Goal: Task Accomplishment & Management: Use online tool/utility

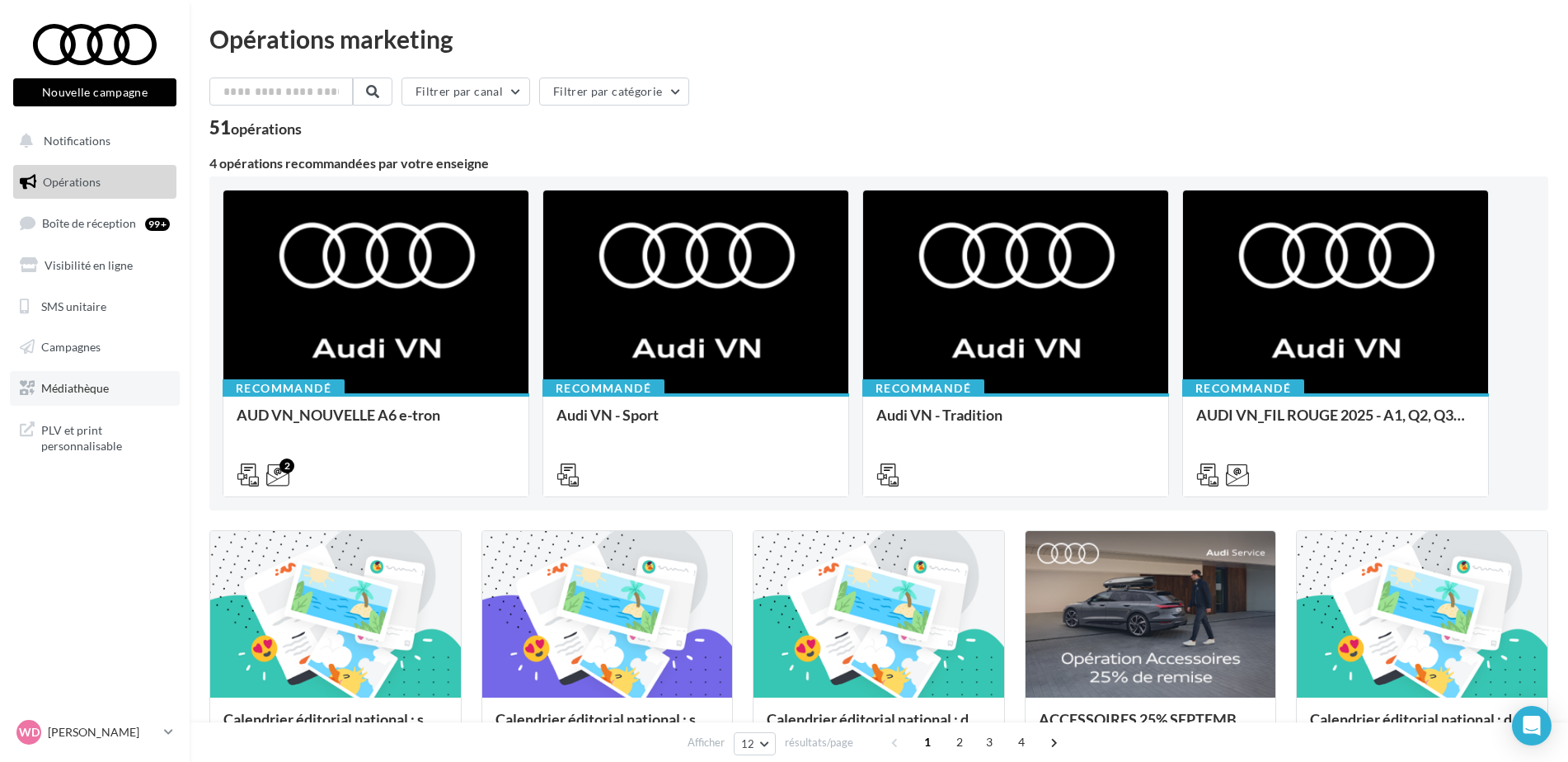
click at [69, 388] on span "Médiathèque" at bounding box center [75, 388] width 68 height 14
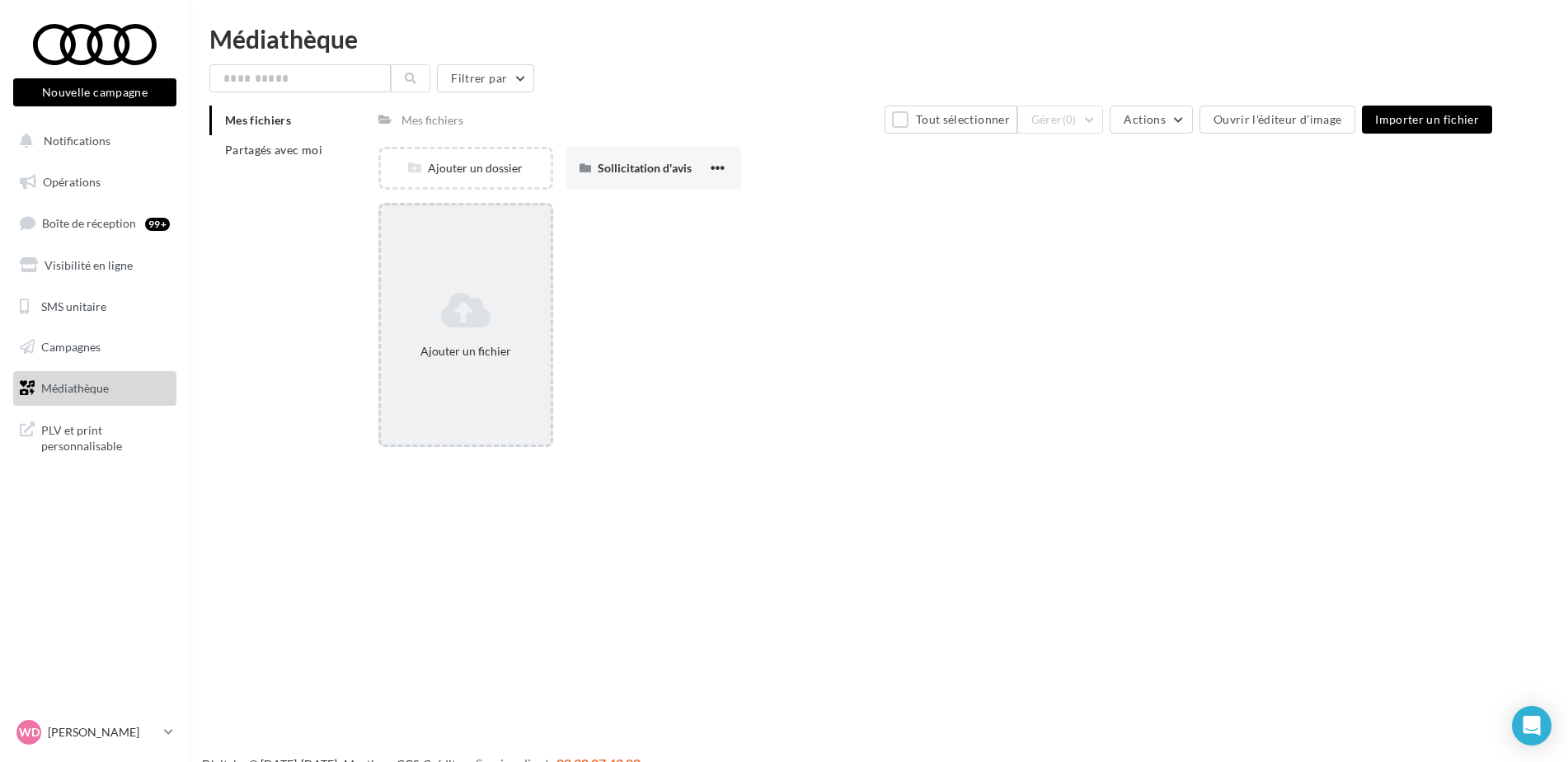
click at [467, 328] on icon at bounding box center [466, 310] width 157 height 40
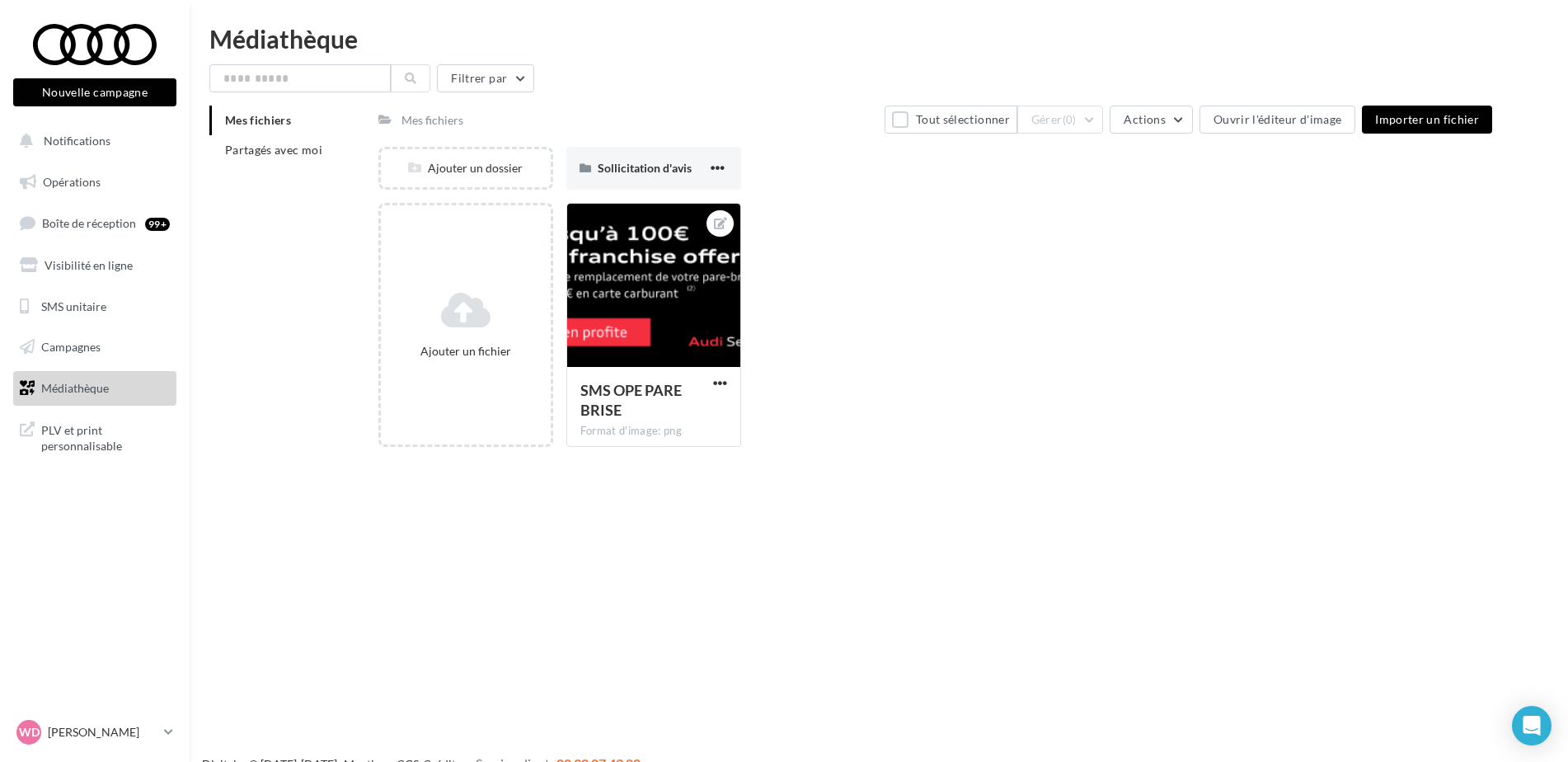
click at [631, 559] on div "Nouvelle campagne Nouvelle campagne Notifications Opérations Boîte de réception…" at bounding box center [784, 407] width 1568 height 762
click at [722, 219] on icon at bounding box center [721, 224] width 13 height 11
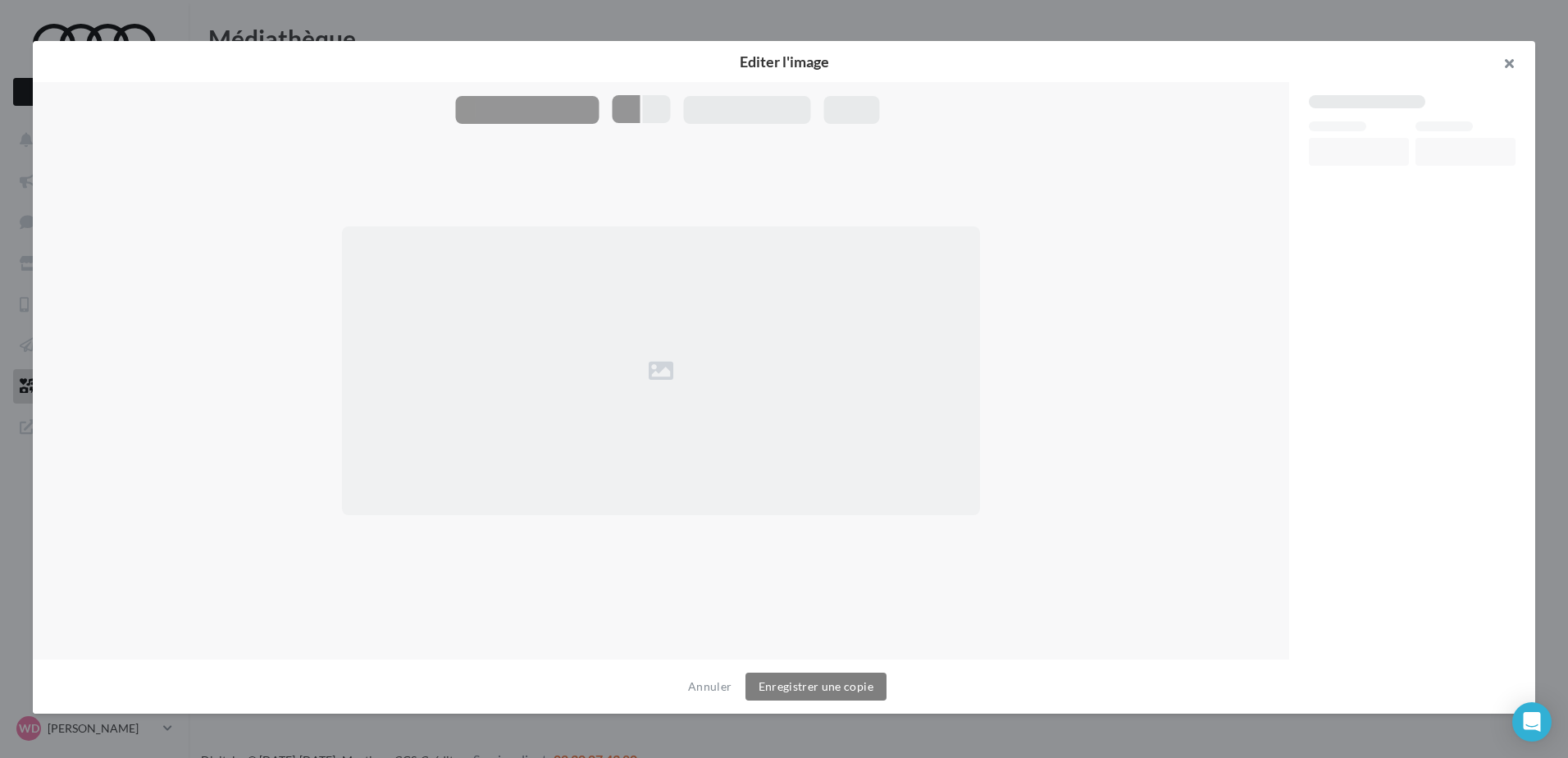
click at [1511, 62] on button "button" at bounding box center [1502, 66] width 66 height 49
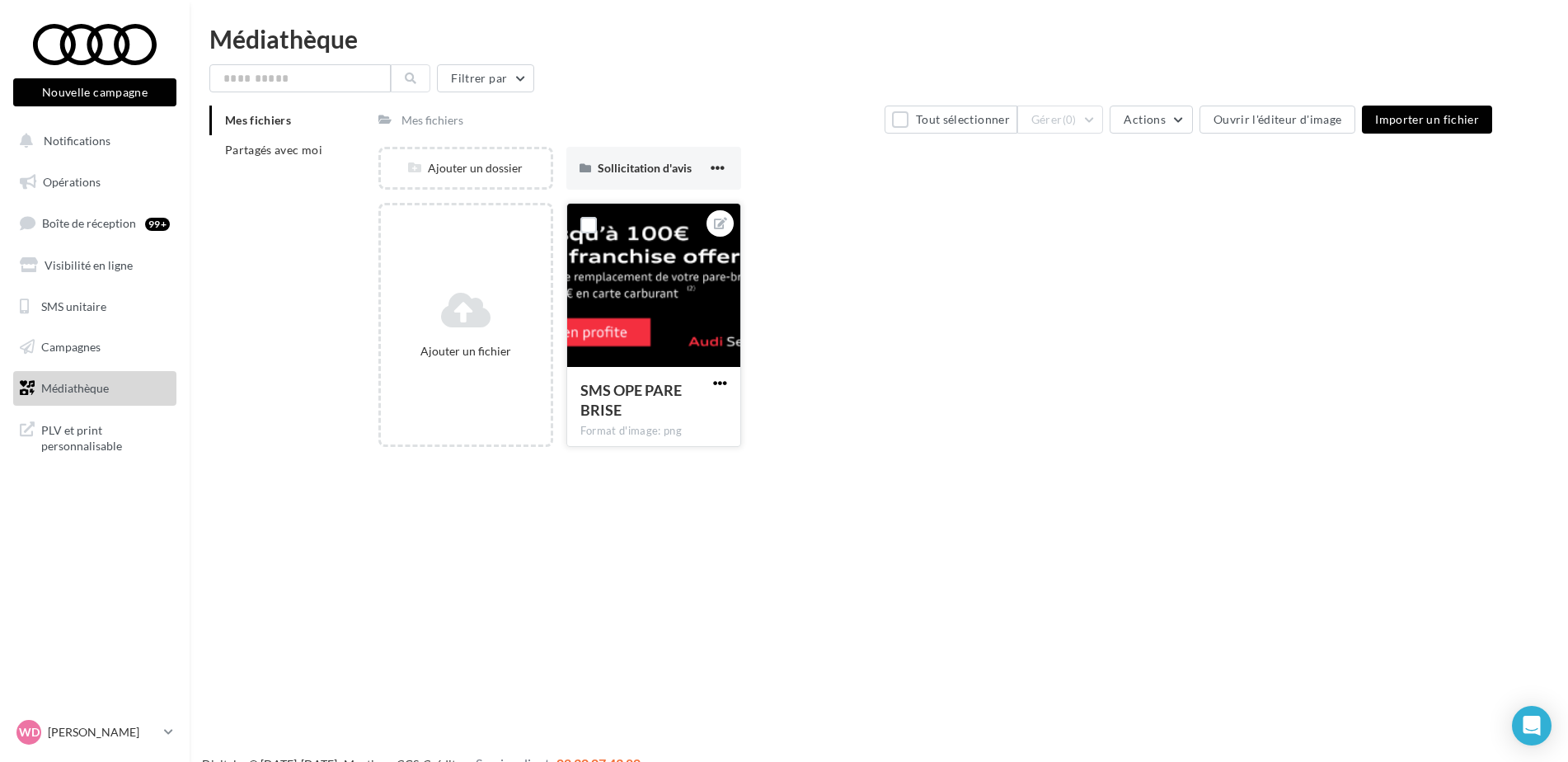
click at [720, 381] on span "button" at bounding box center [720, 383] width 14 height 14
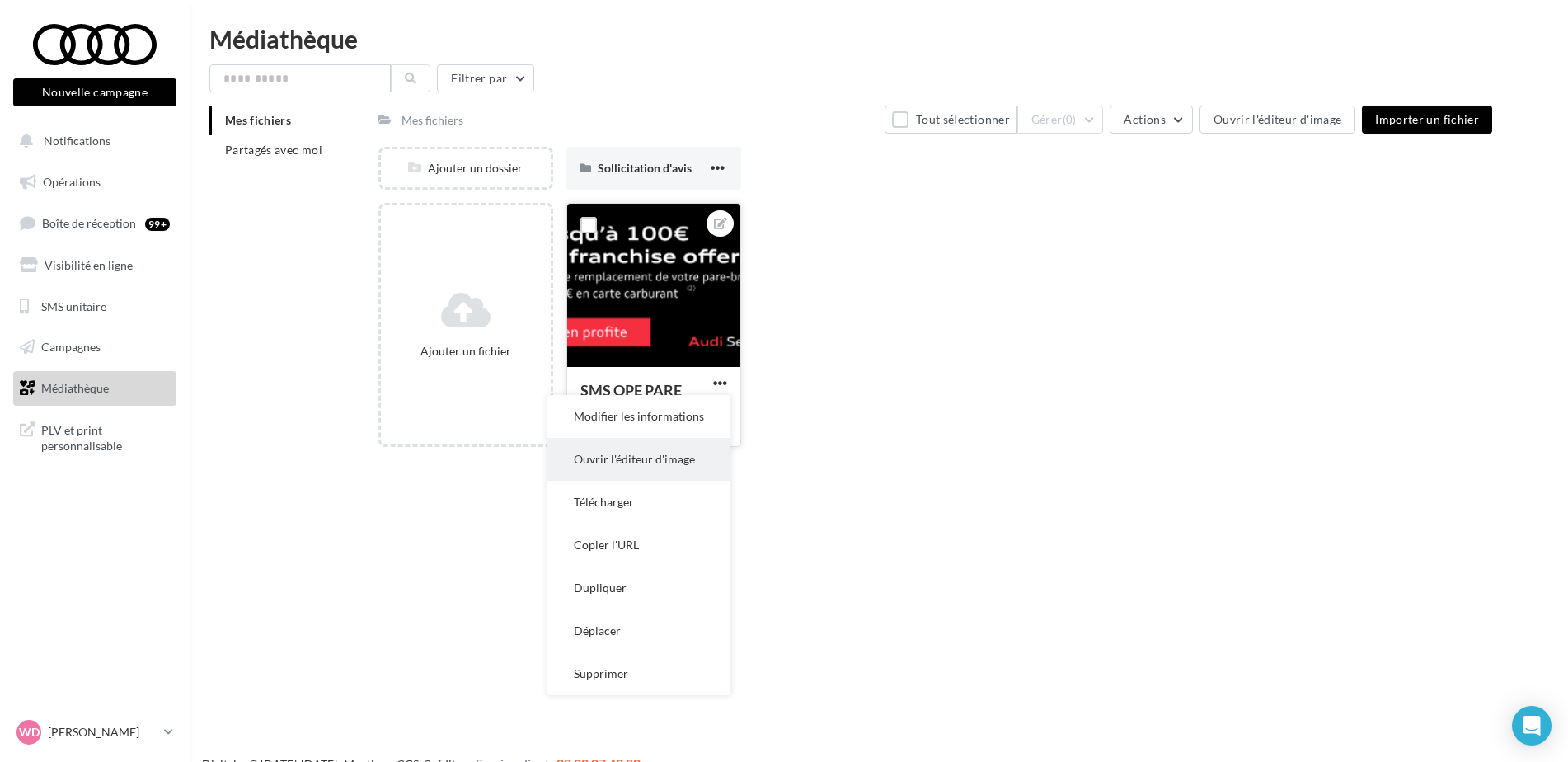
click at [658, 457] on button "Ouvrir l'éditeur d'image" at bounding box center [639, 458] width 183 height 42
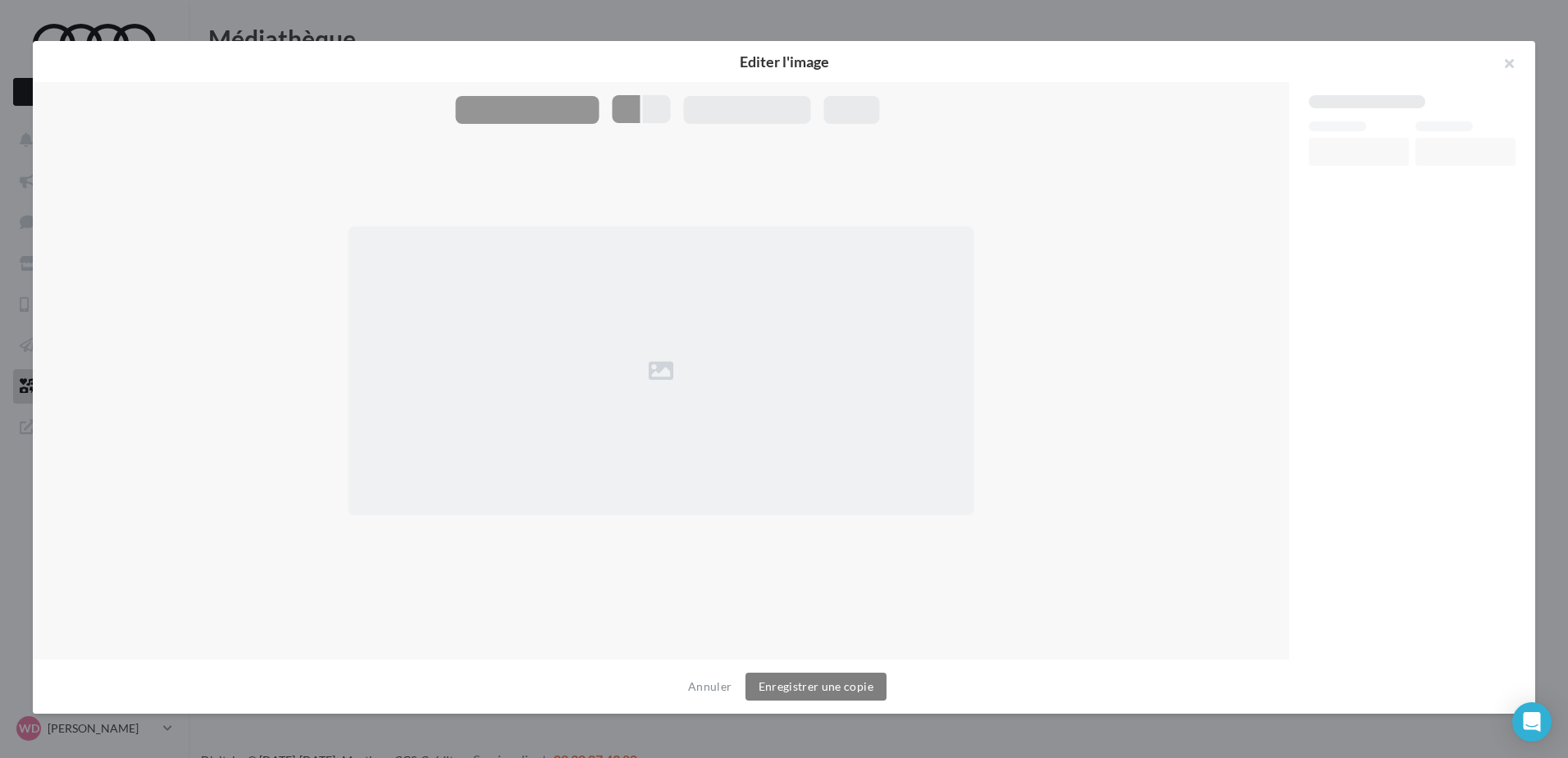
click at [549, 107] on div at bounding box center [527, 110] width 144 height 28
click at [607, 166] on div at bounding box center [661, 370] width 1256 height 577
click at [597, 302] on div at bounding box center [661, 371] width 626 height 289
click at [654, 369] on div at bounding box center [661, 371] width 626 height 289
drag, startPoint x: 576, startPoint y: 400, endPoint x: 426, endPoint y: 383, distance: 151.0
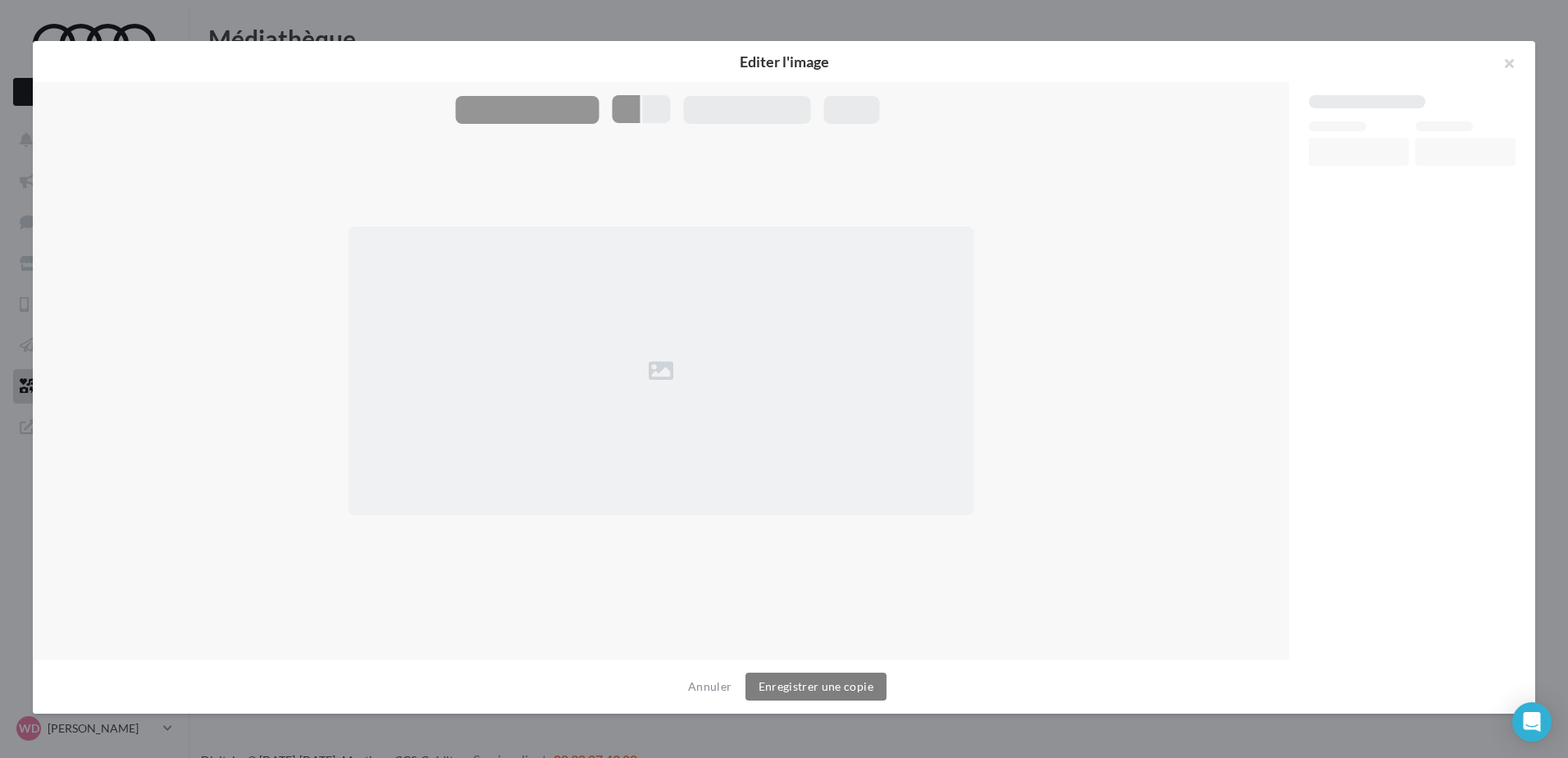
click at [576, 400] on div at bounding box center [661, 371] width 626 height 289
drag, startPoint x: 1505, startPoint y: 60, endPoint x: 1478, endPoint y: 82, distance: 34.8
click at [1505, 61] on button "button" at bounding box center [1502, 66] width 66 height 49
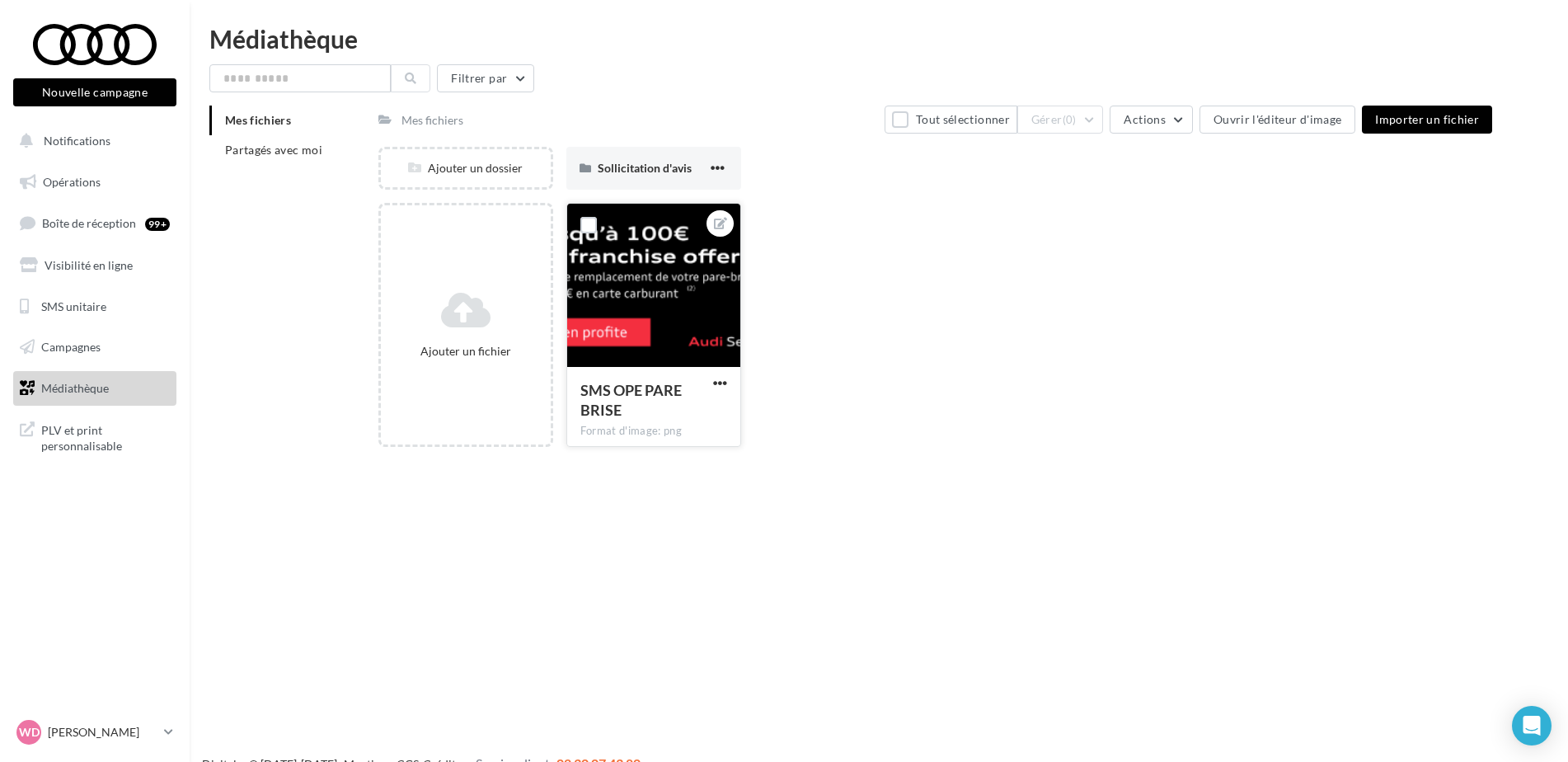
click at [1048, 389] on div "Ajouter un fichier SMS OPE PARE BRISE Format d'image: png SMS OPE PARE BRISE" at bounding box center [942, 331] width 1127 height 257
click at [716, 165] on span "button" at bounding box center [717, 167] width 14 height 14
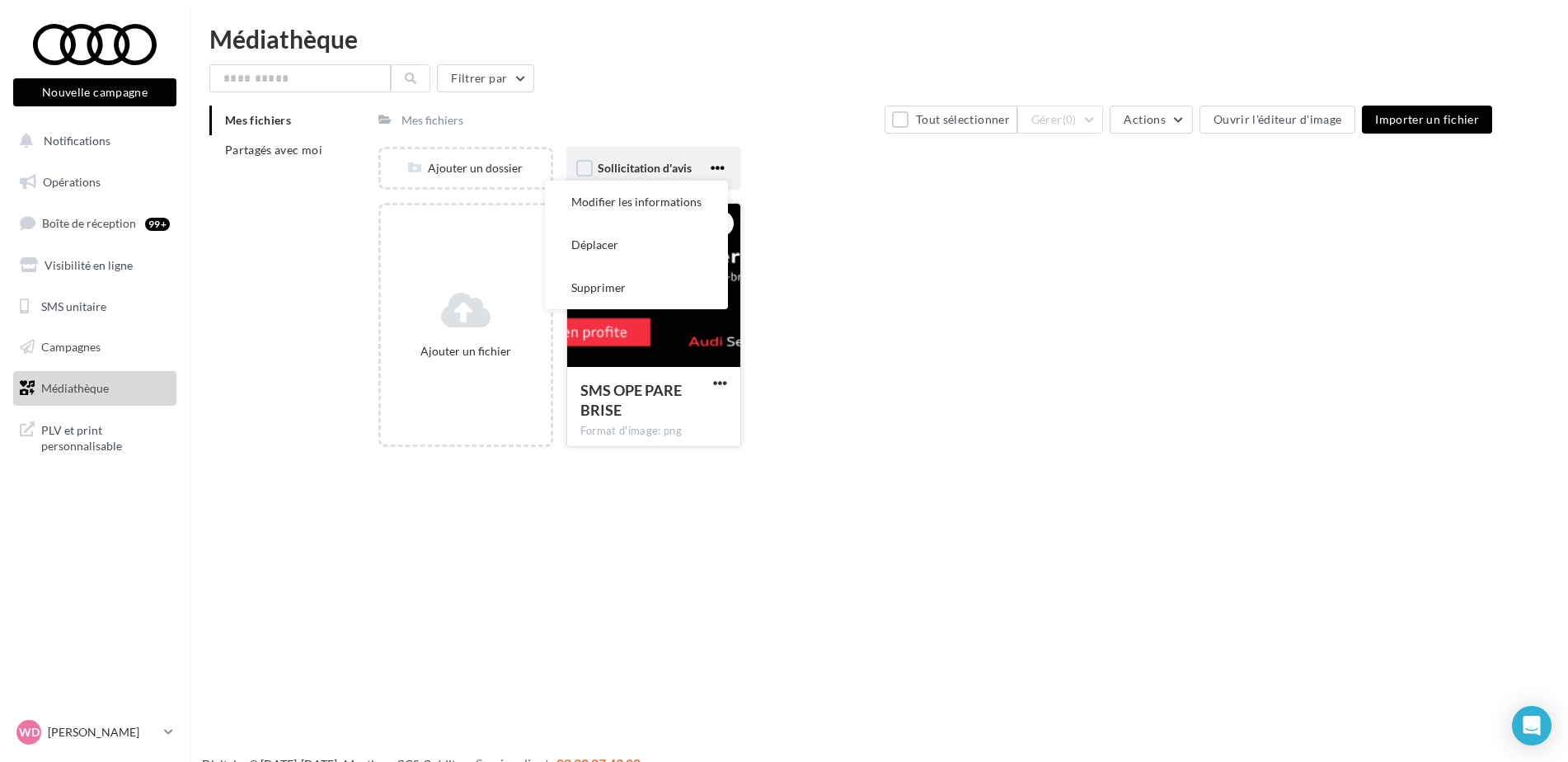
click at [716, 165] on span "button" at bounding box center [717, 167] width 14 height 14
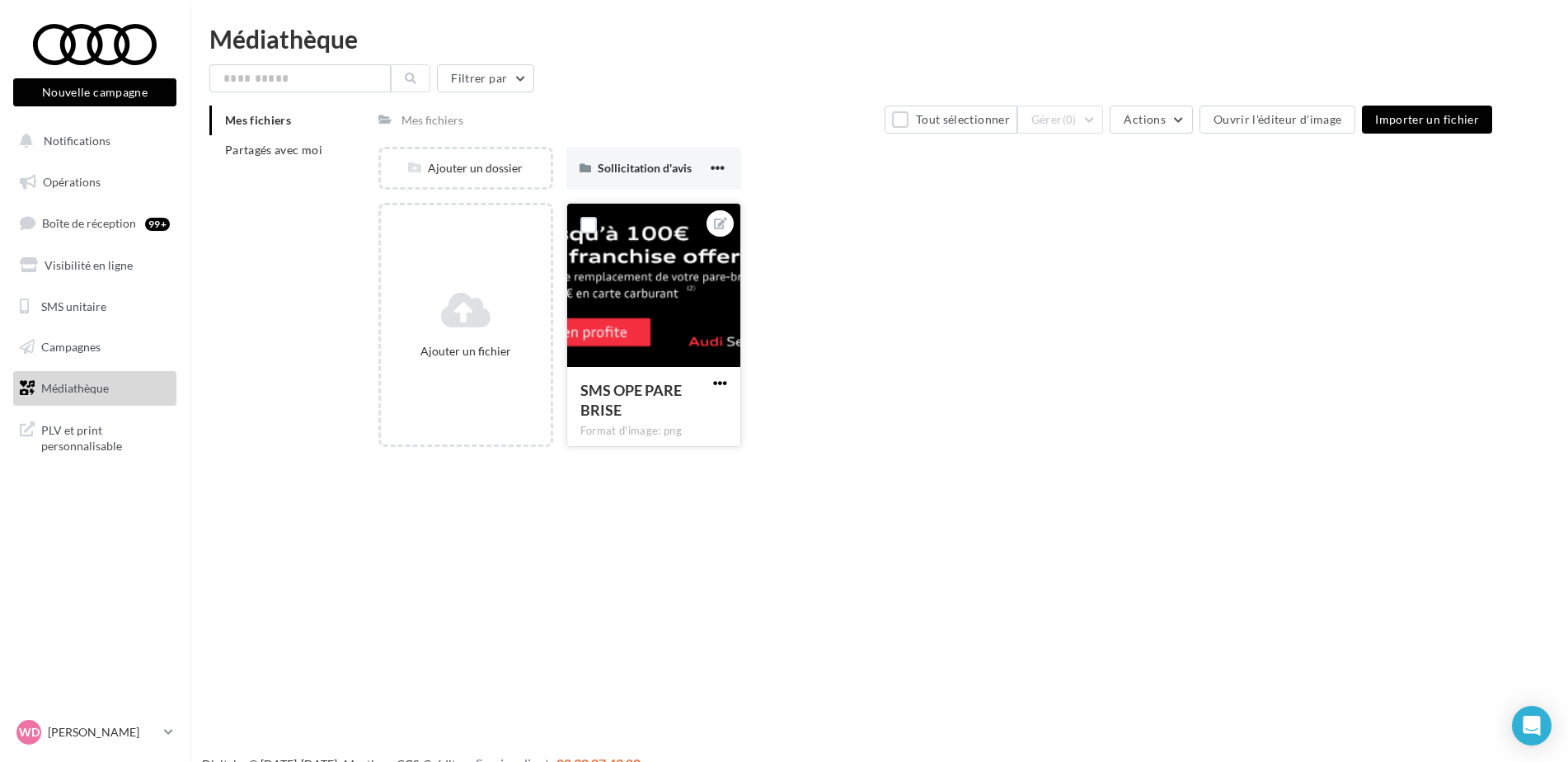
click at [723, 383] on span "button" at bounding box center [720, 383] width 14 height 14
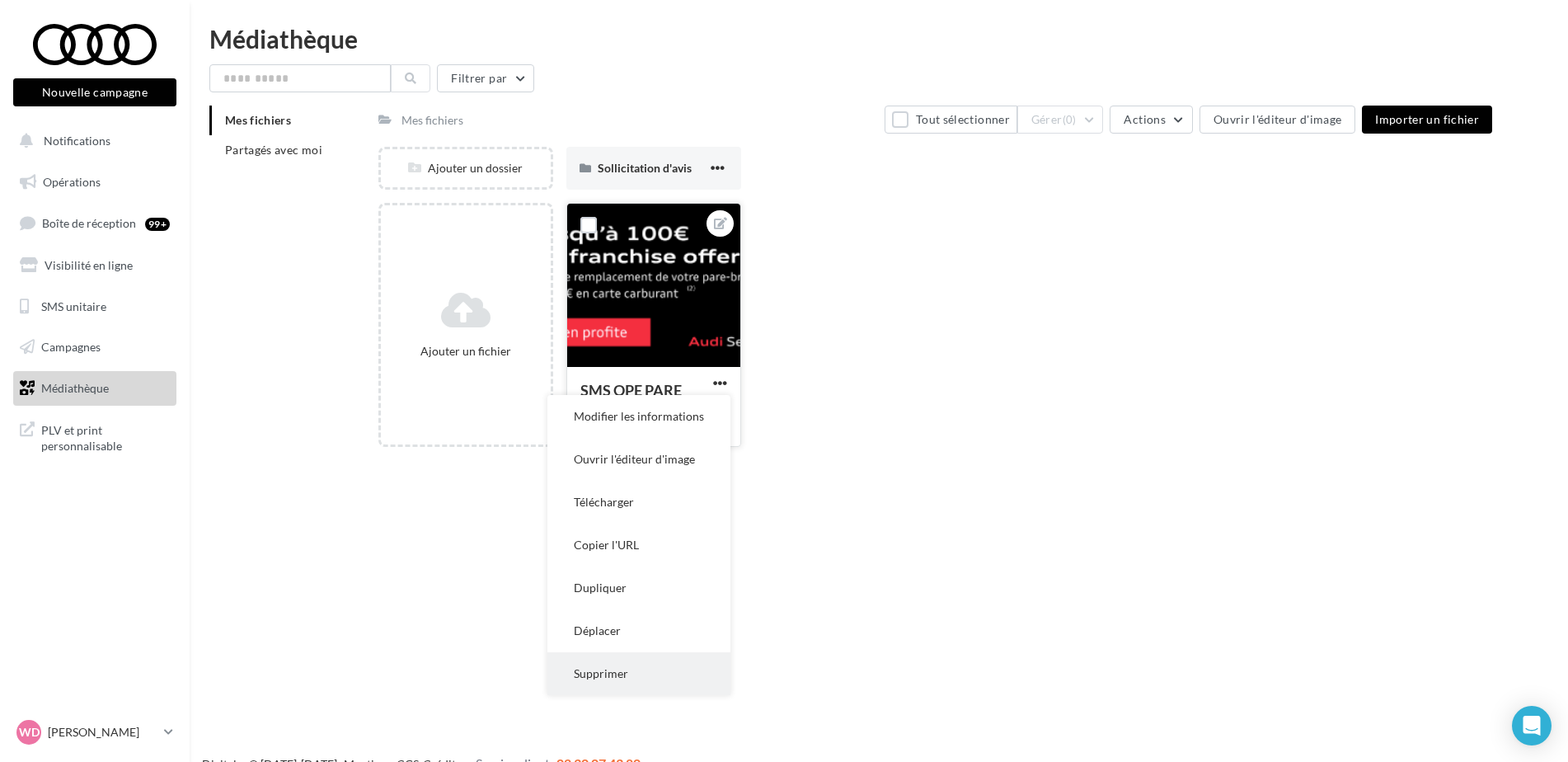
click at [615, 670] on button "Supprimer" at bounding box center [639, 672] width 183 height 42
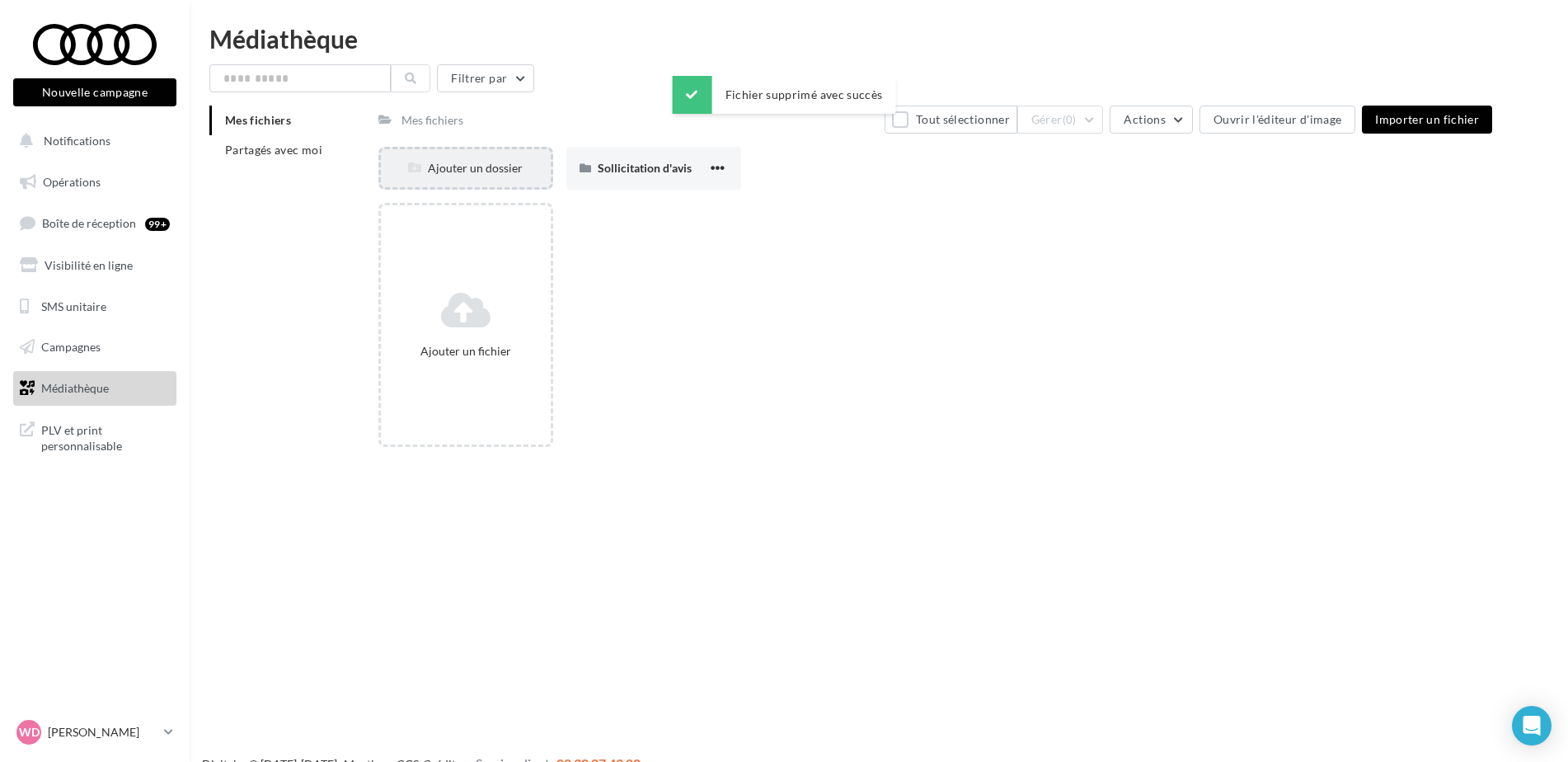
click at [478, 174] on div "Ajouter un dossier" at bounding box center [466, 168] width 170 height 16
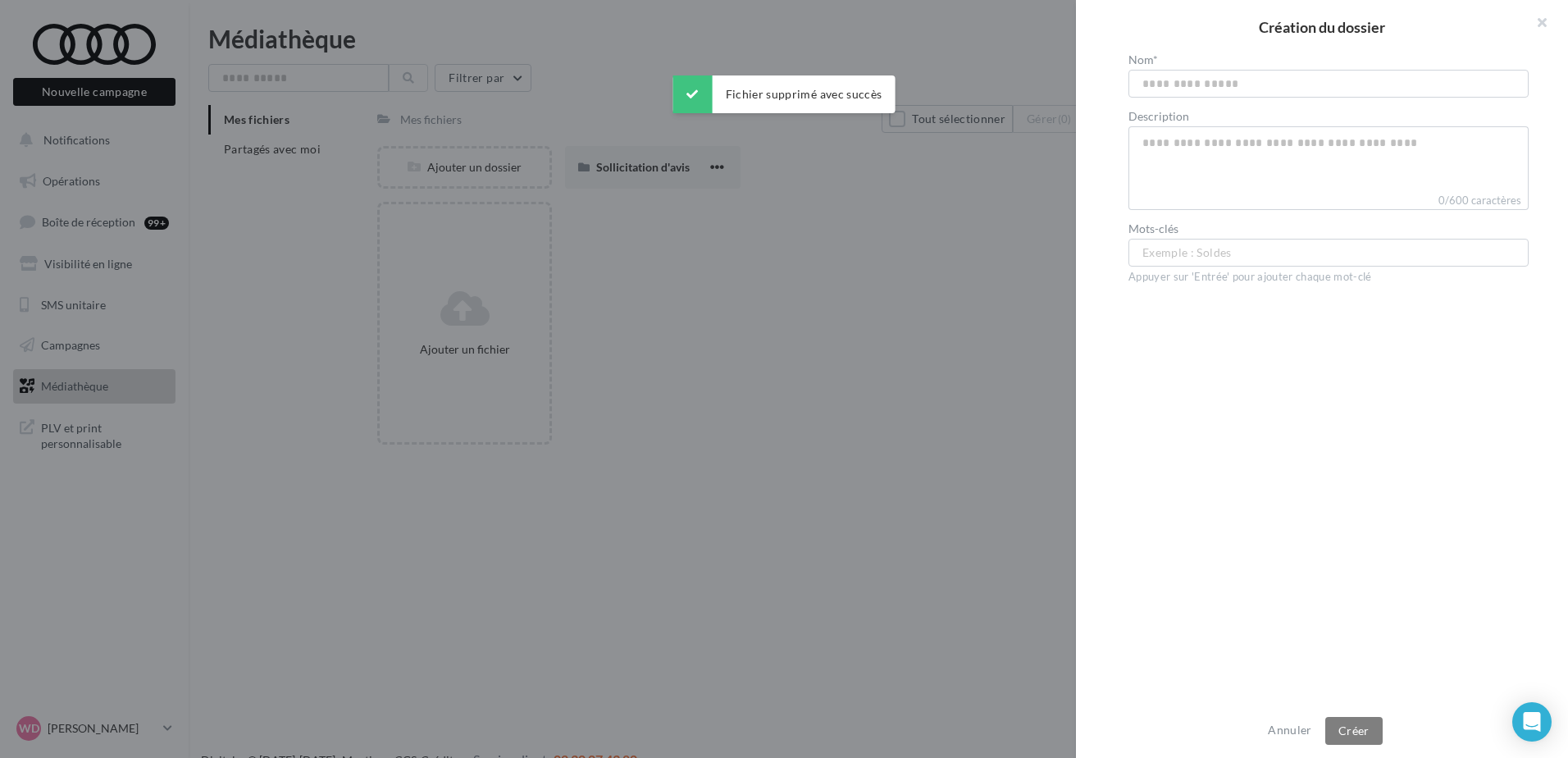
click at [1170, 87] on input "text" at bounding box center [1329, 83] width 400 height 28
type input "**********"
click at [1224, 306] on div "**********" at bounding box center [1329, 380] width 505 height 651
click at [1359, 728] on button "Créer" at bounding box center [1353, 731] width 57 height 28
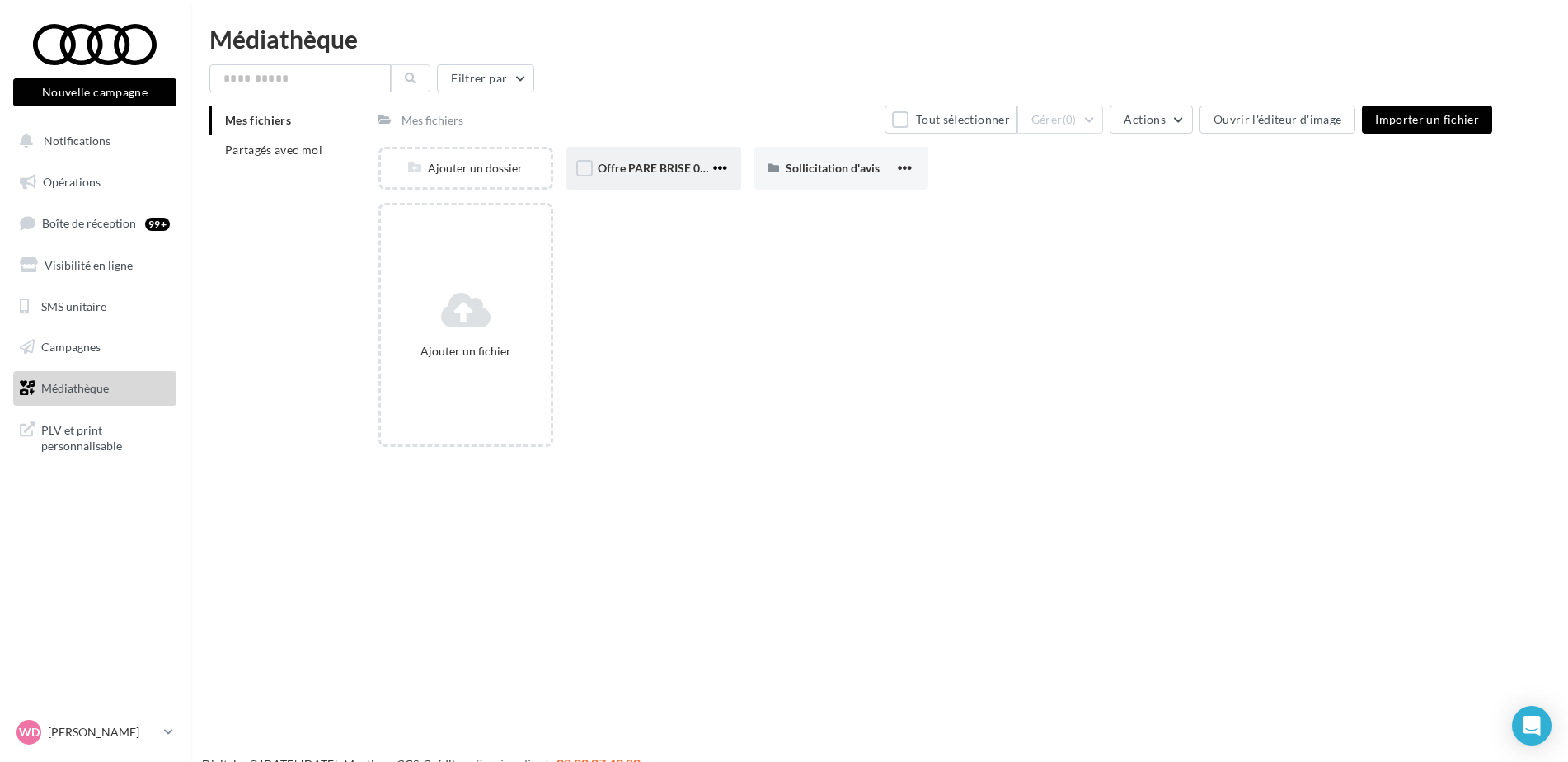
click at [720, 167] on span "button" at bounding box center [720, 167] width 14 height 14
click at [663, 469] on div "Nouvelle campagne Nouvelle campagne Notifications Opérations Boîte de réception…" at bounding box center [784, 407] width 1568 height 762
click at [722, 162] on span "button" at bounding box center [720, 167] width 14 height 14
click at [641, 198] on button "Modifier les informations" at bounding box center [639, 201] width 183 height 42
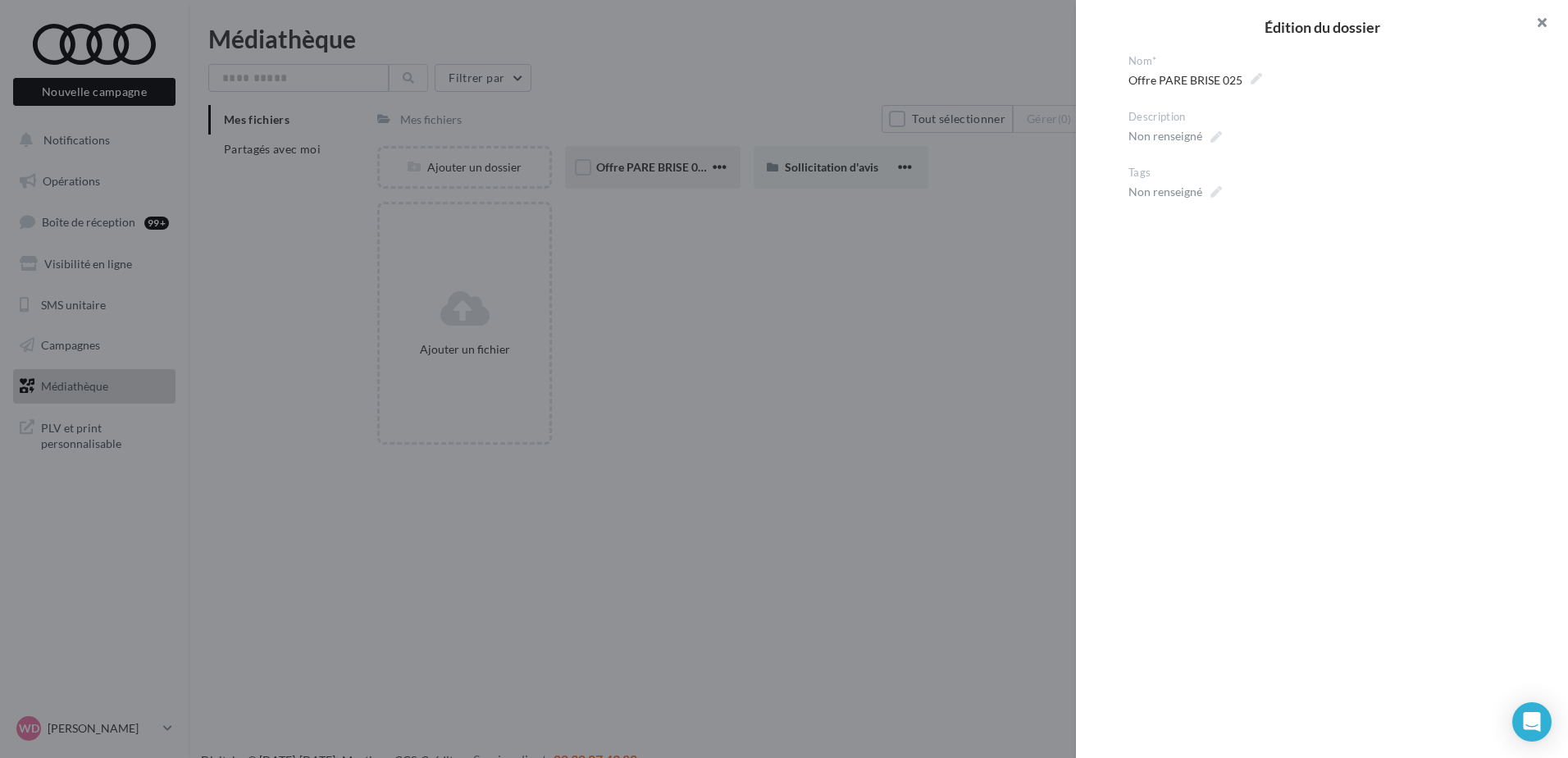
click at [1537, 19] on button "button" at bounding box center [1535, 24] width 66 height 49
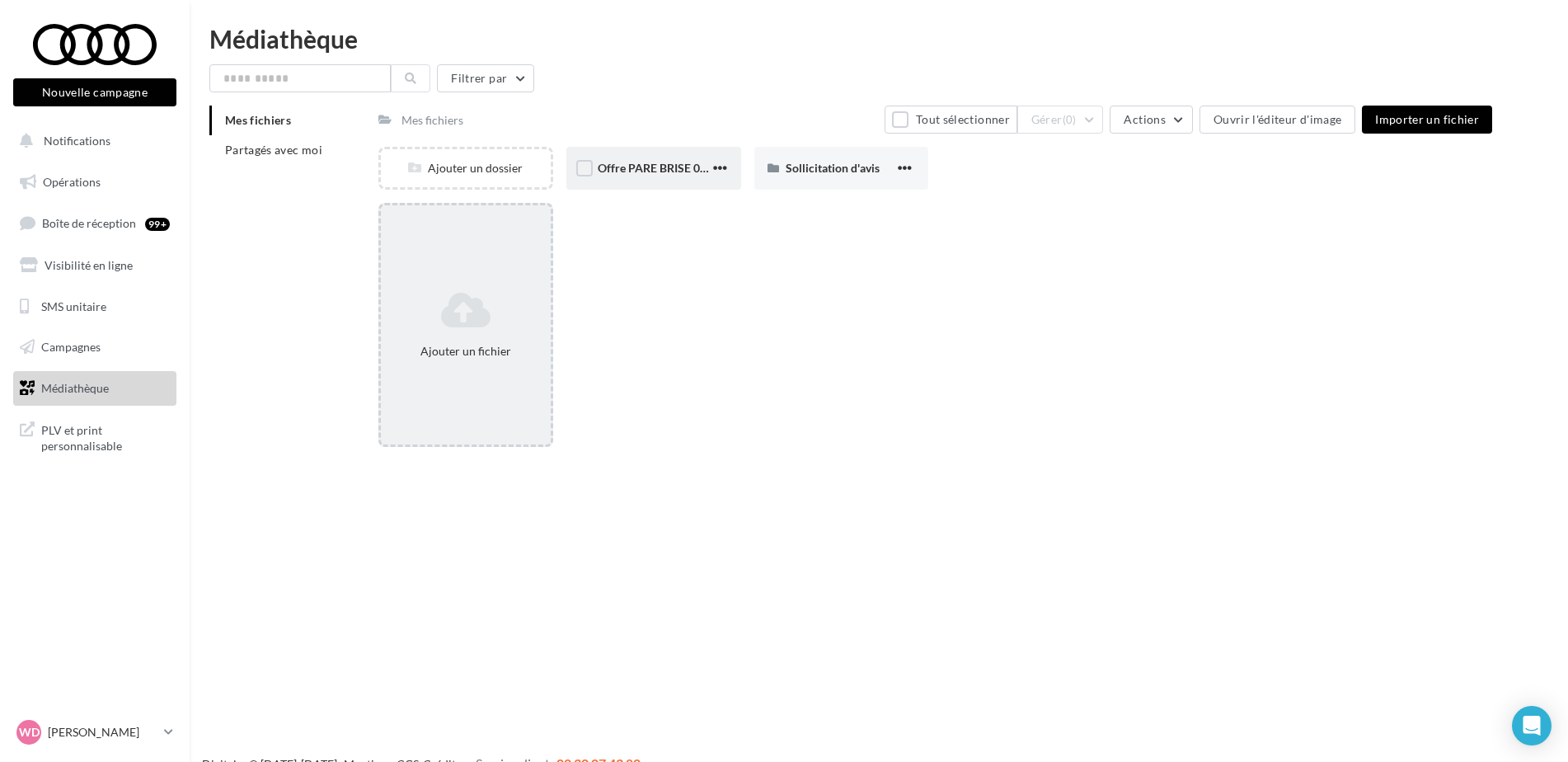
click at [474, 307] on icon at bounding box center [466, 310] width 157 height 40
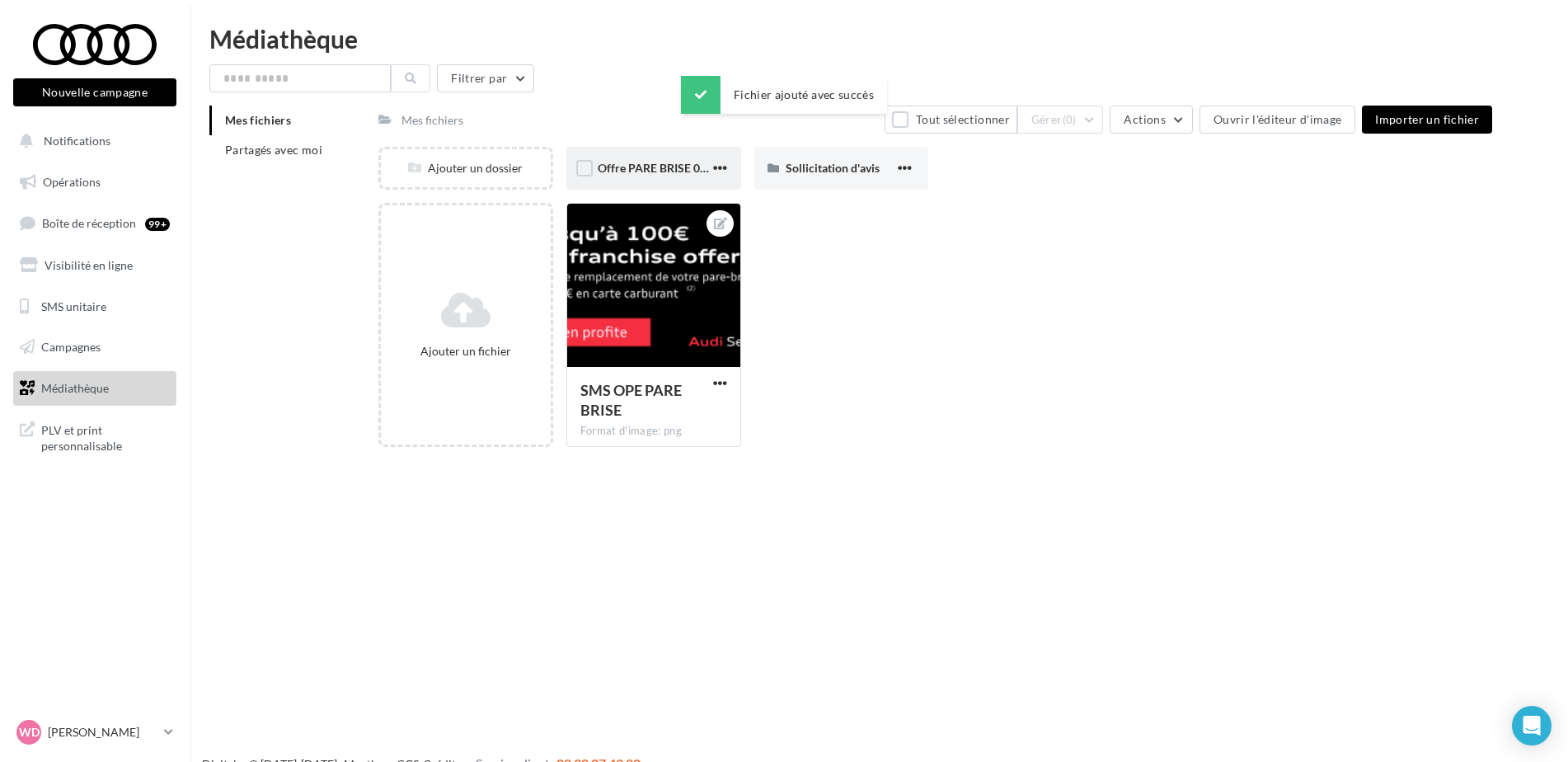
click at [628, 602] on div "Nouvelle campagne Nouvelle campagne Notifications Opérations Boîte de réception…" at bounding box center [784, 407] width 1568 height 762
click at [584, 163] on label at bounding box center [584, 168] width 16 height 16
click at [586, 167] on icon at bounding box center [585, 168] width 11 height 11
click at [651, 338] on div at bounding box center [654, 286] width 174 height 165
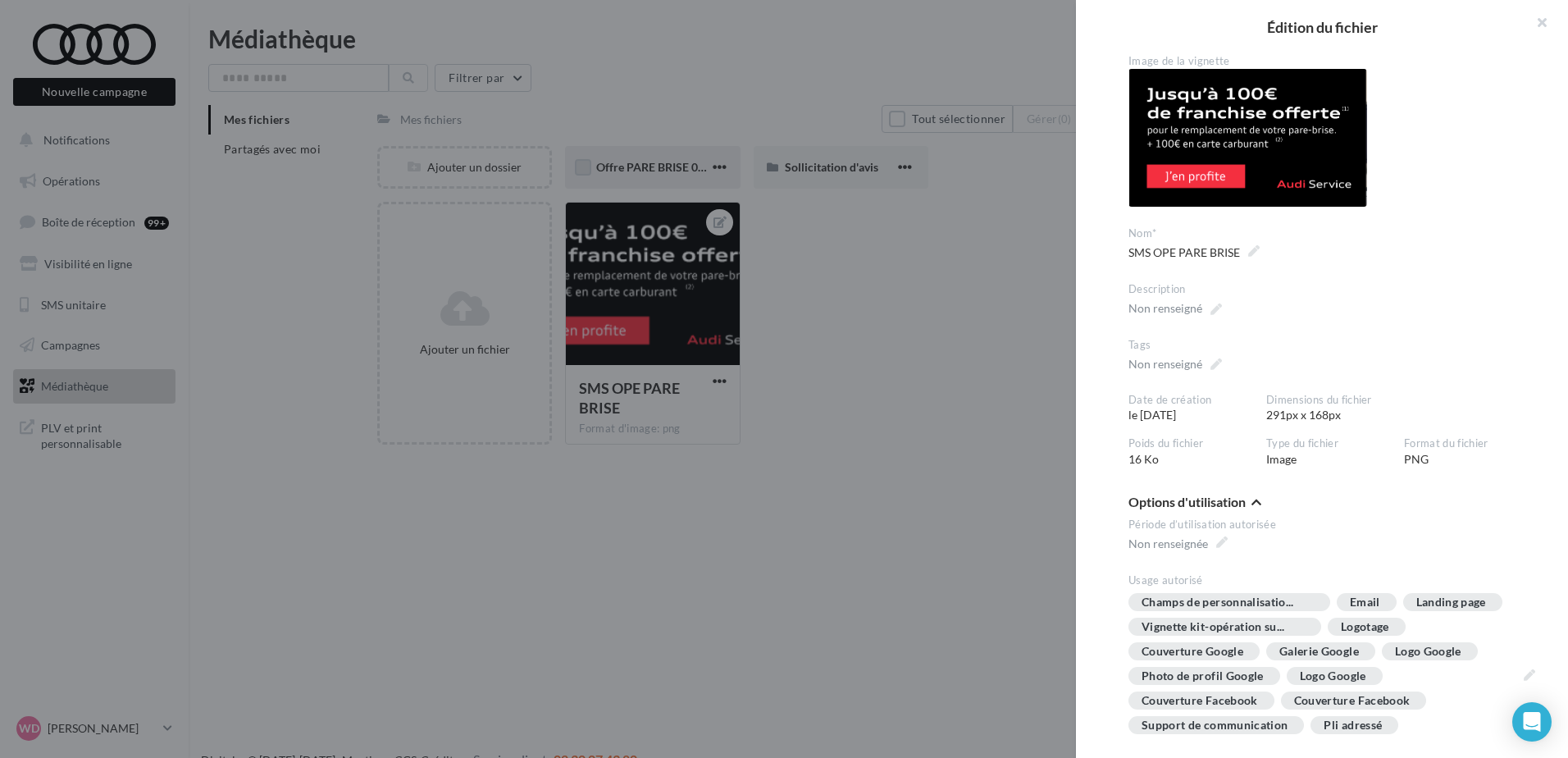
click at [859, 656] on div at bounding box center [784, 379] width 1568 height 758
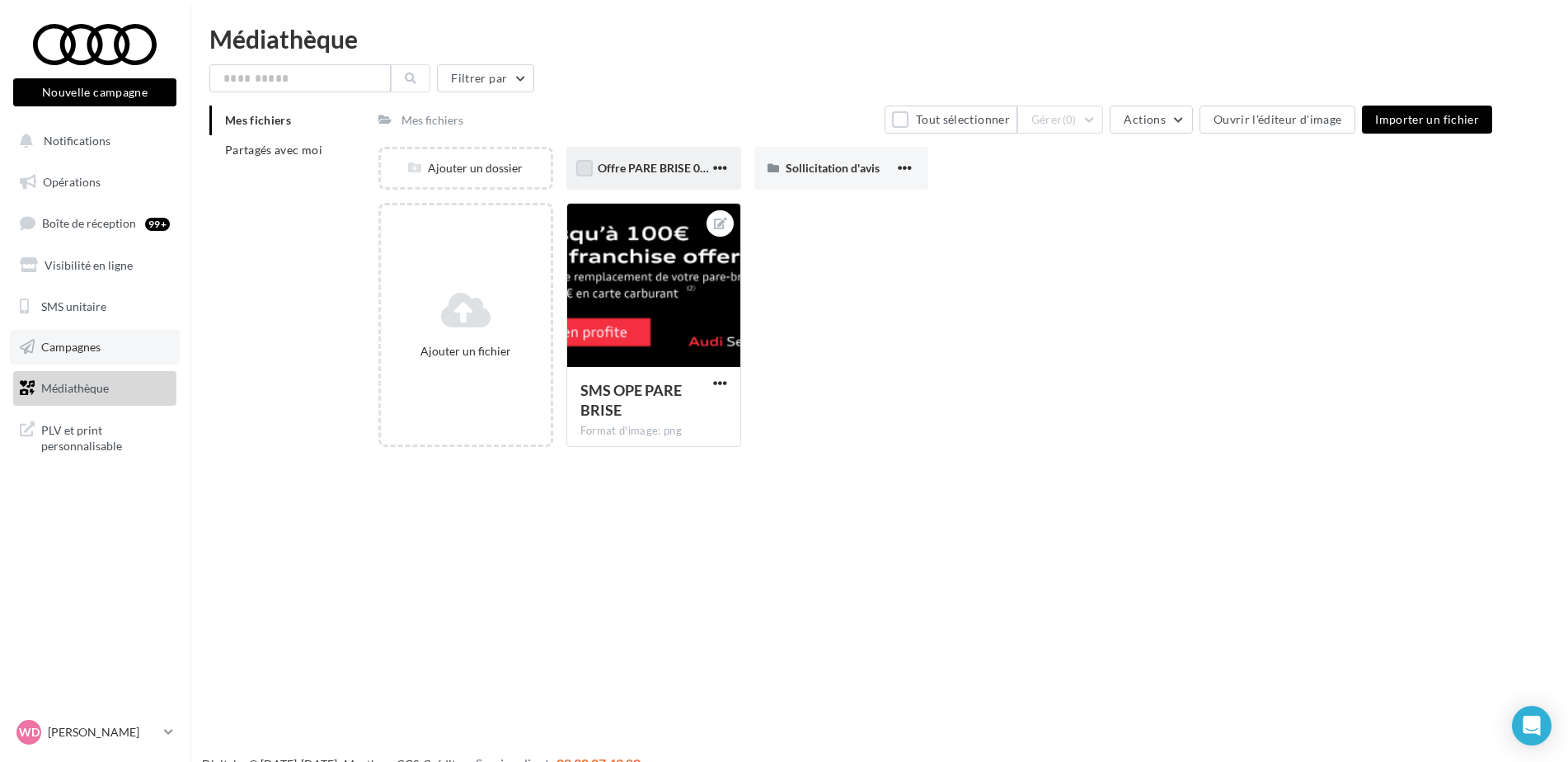
click at [72, 347] on span "Campagnes" at bounding box center [71, 346] width 59 height 14
click at [70, 345] on span "Campagnes" at bounding box center [71, 346] width 59 height 14
click at [59, 345] on span "Campagnes" at bounding box center [71, 346] width 59 height 14
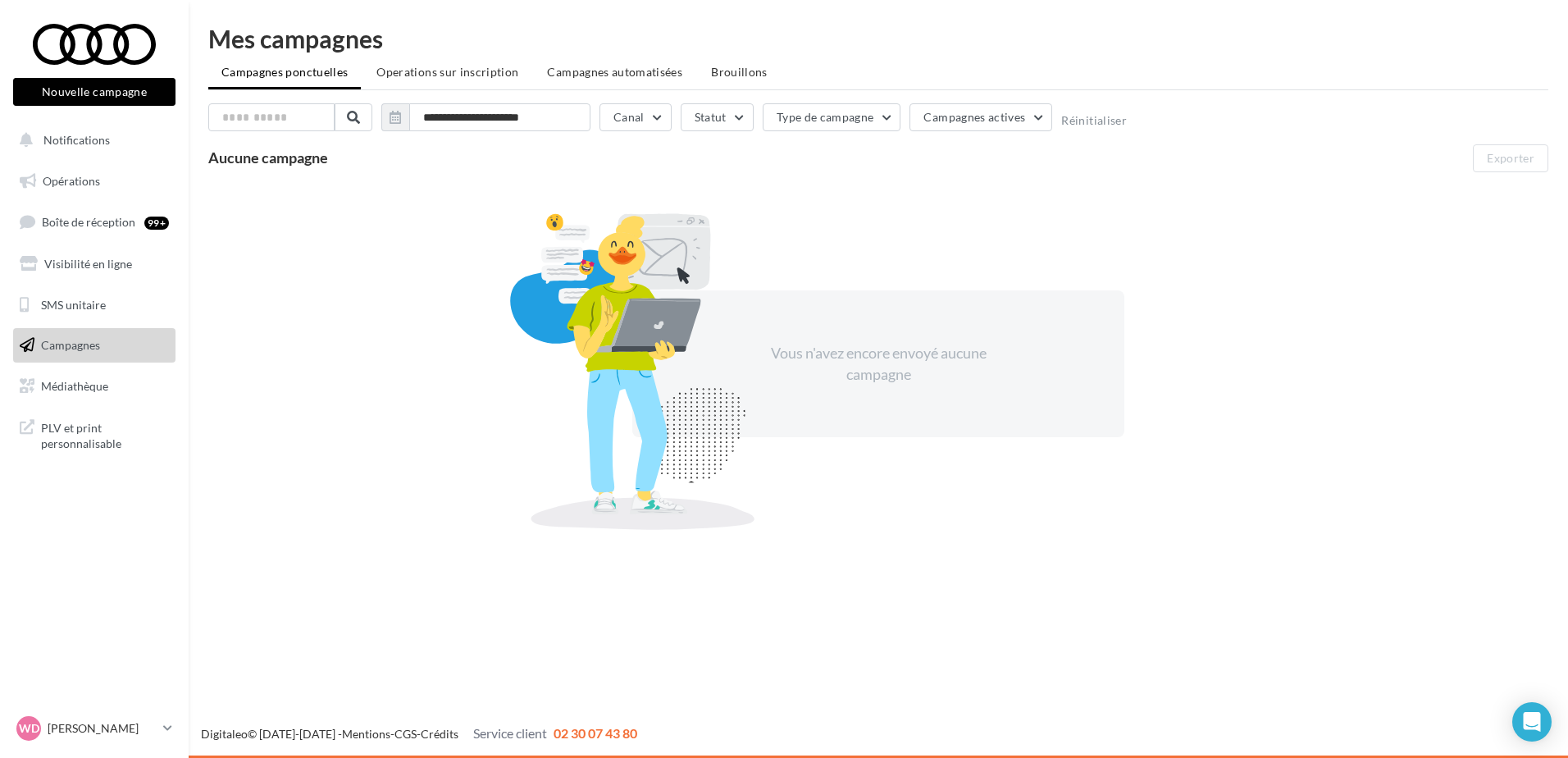
click at [289, 65] on ul "Campagnes ponctuelles Operations sur inscription Campagnes automatisées Brouill…" at bounding box center [878, 73] width 1340 height 33
click at [78, 88] on button "Nouvelle campagne" at bounding box center [94, 92] width 162 height 28
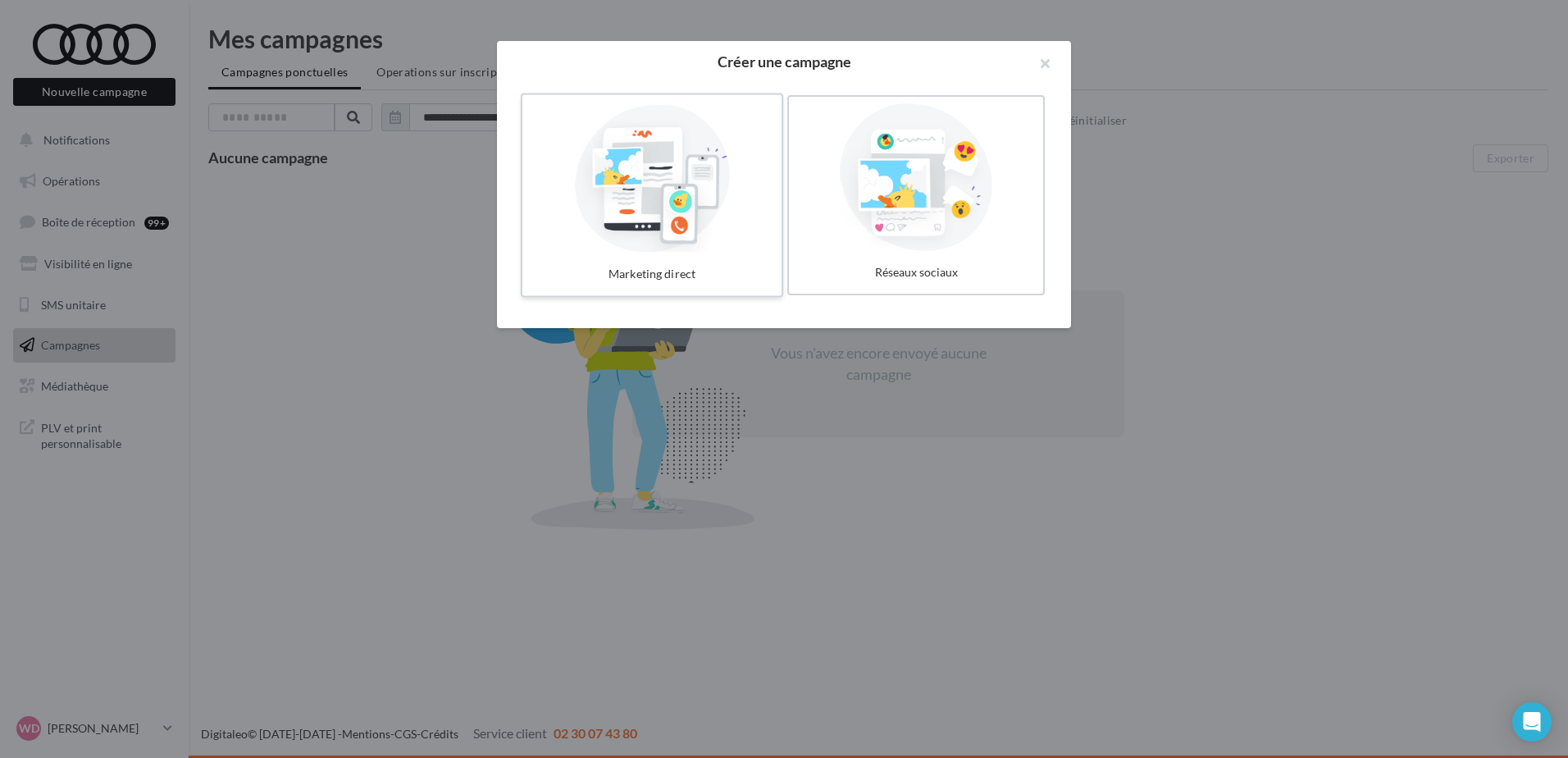
click at [656, 191] on div at bounding box center [652, 176] width 246 height 151
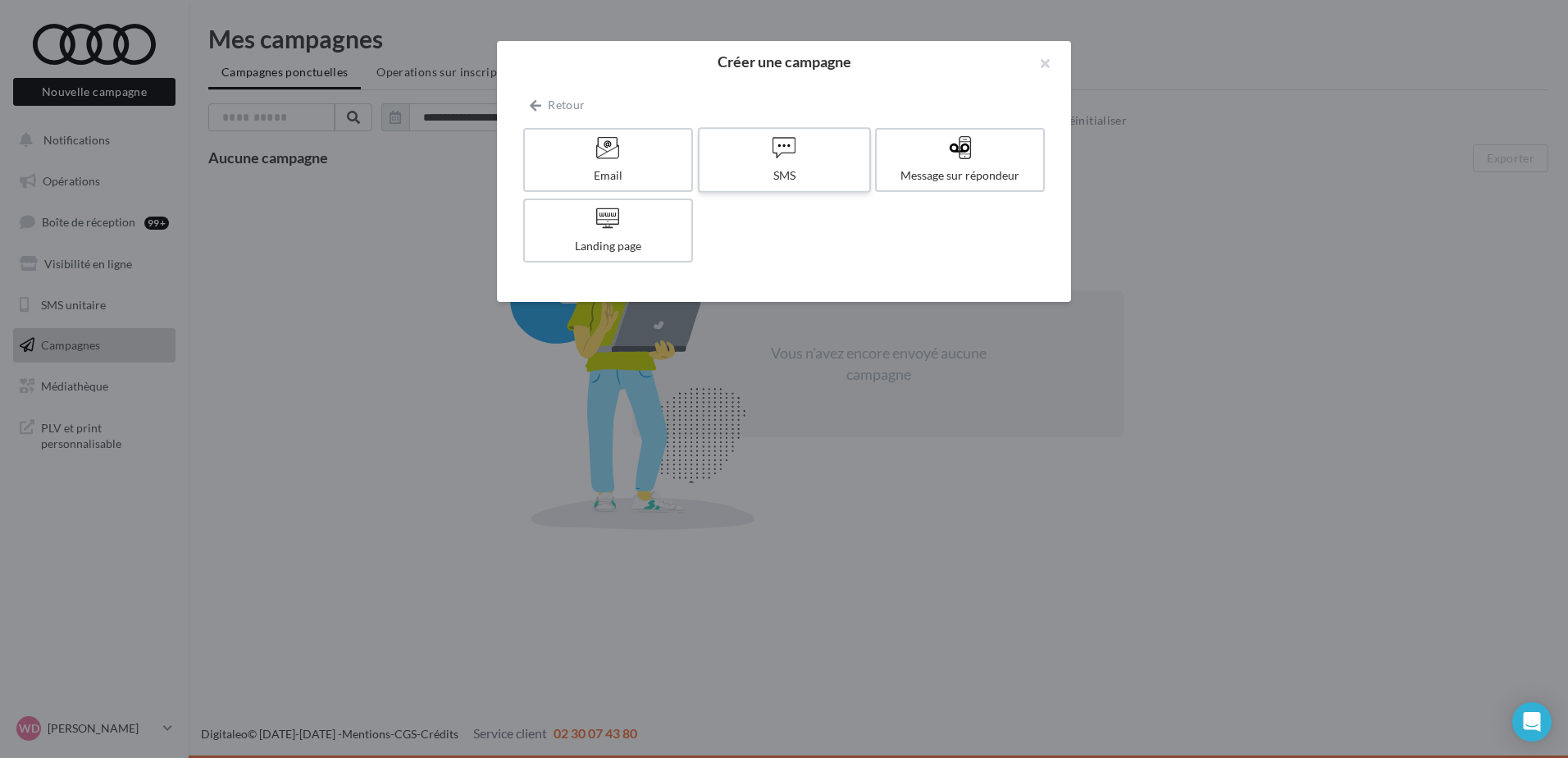
click at [780, 150] on icon at bounding box center [784, 146] width 23 height 23
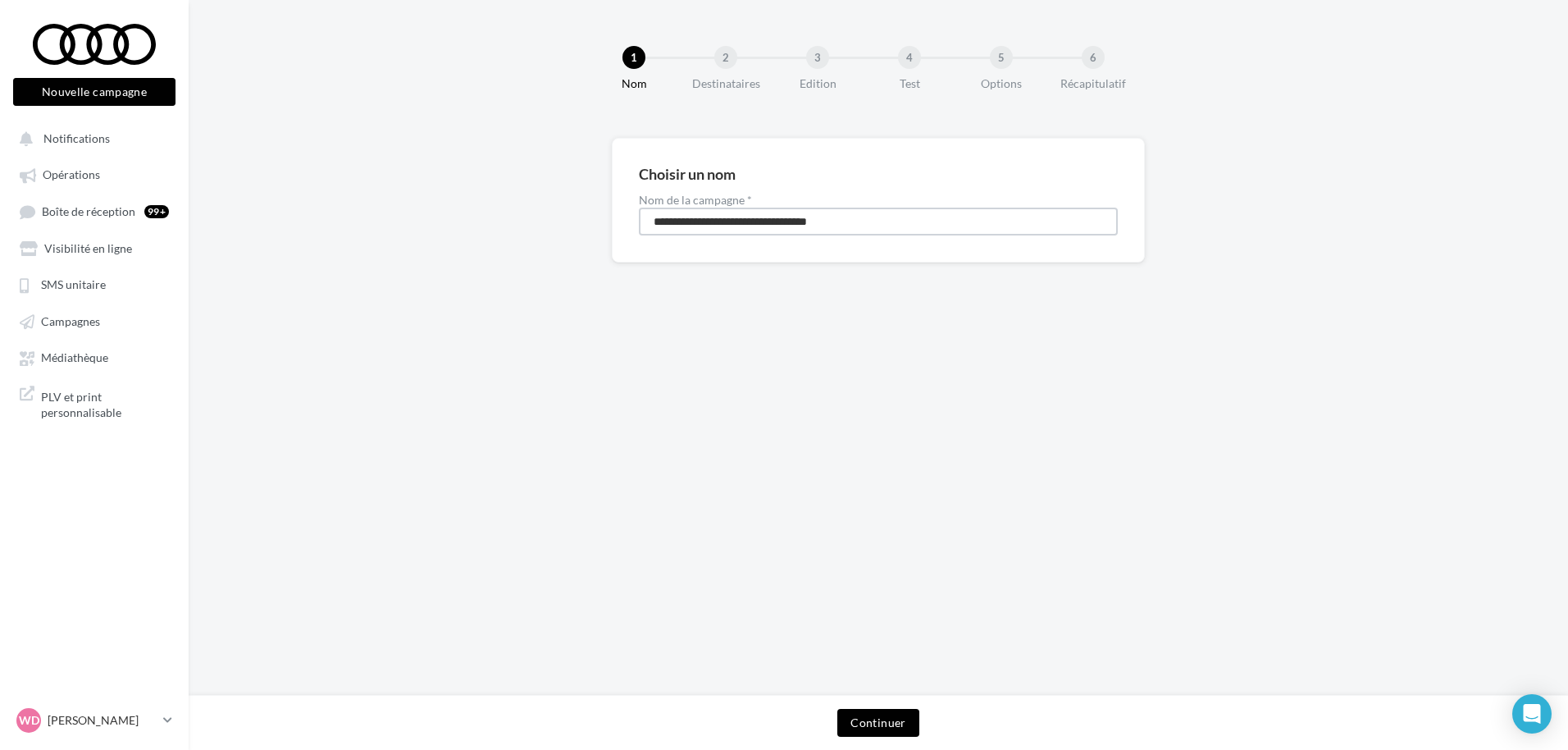
drag, startPoint x: 906, startPoint y: 227, endPoint x: 507, endPoint y: 200, distance: 399.9
click at [507, 200] on div "**********" at bounding box center [878, 226] width 1379 height 177
type input "**********"
click at [879, 719] on button "Continuer" at bounding box center [877, 723] width 82 height 28
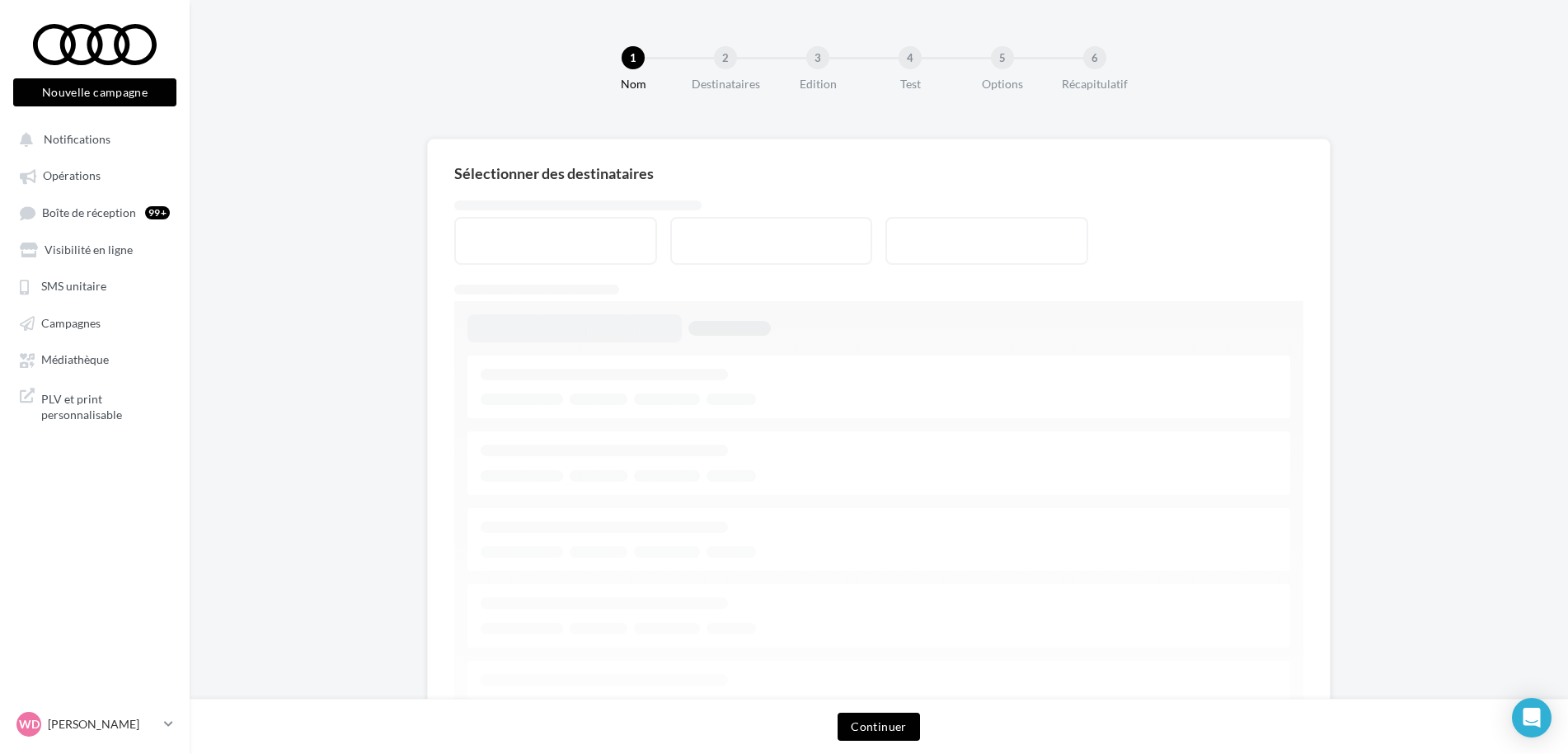
click at [725, 235] on div at bounding box center [879, 451] width 849 height 571
click at [716, 377] on div at bounding box center [879, 451] width 849 height 571
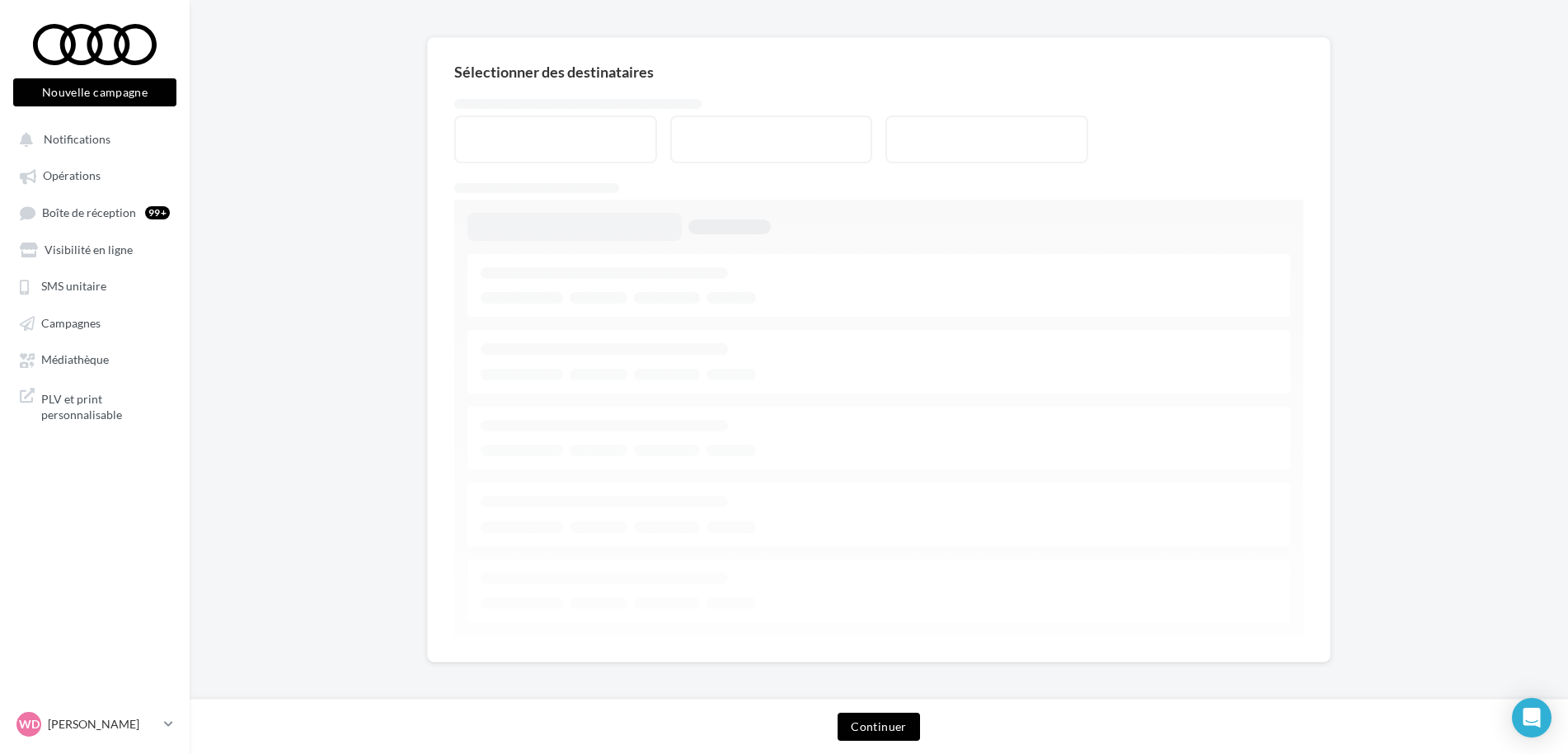
scroll to position [108, 0]
click at [877, 728] on button "Continuer" at bounding box center [878, 727] width 82 height 28
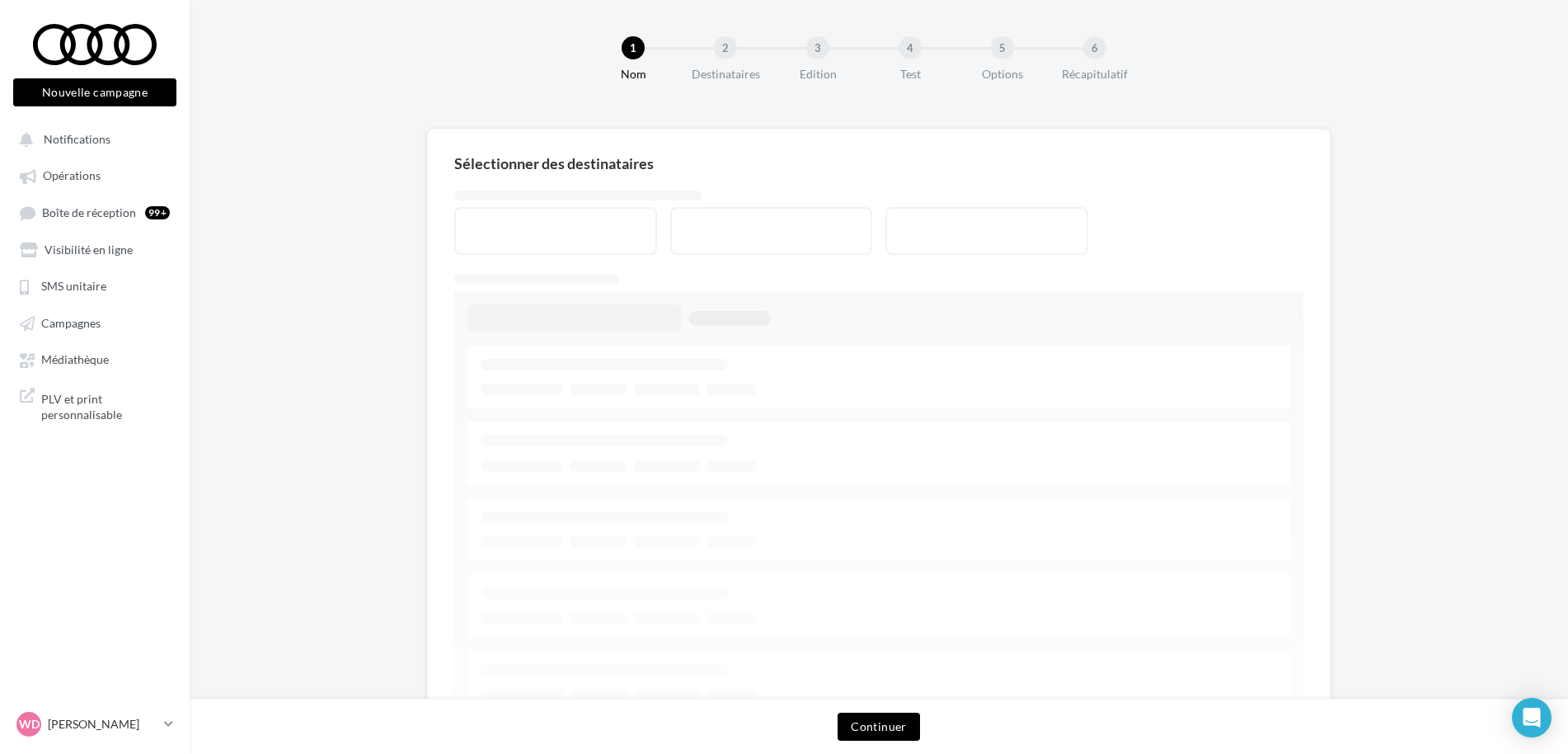
scroll to position [0, 0]
click at [879, 723] on button "Continuer" at bounding box center [878, 727] width 82 height 28
click at [814, 60] on div "3" at bounding box center [818, 58] width 23 height 23
click at [882, 727] on button "Continuer" at bounding box center [878, 727] width 82 height 28
click at [883, 727] on button "Continuer" at bounding box center [878, 727] width 82 height 28
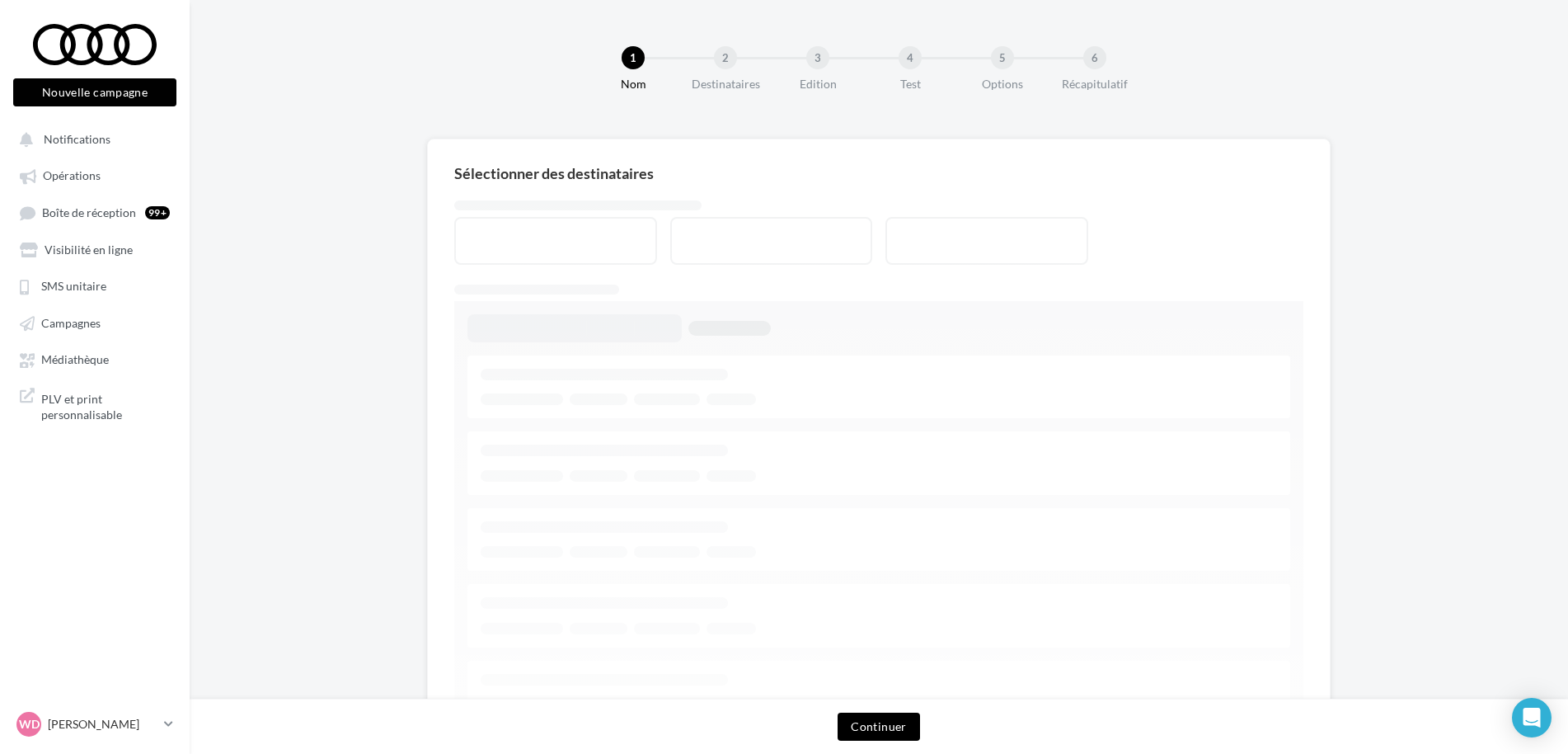
click at [880, 723] on button "Continuer" at bounding box center [878, 727] width 82 height 28
click at [642, 176] on div at bounding box center [879, 451] width 849 height 571
drag, startPoint x: 671, startPoint y: 283, endPoint x: 684, endPoint y: 284, distance: 13.0
click at [671, 283] on div at bounding box center [879, 451] width 849 height 571
click at [885, 299] on div at bounding box center [879, 451] width 849 height 571
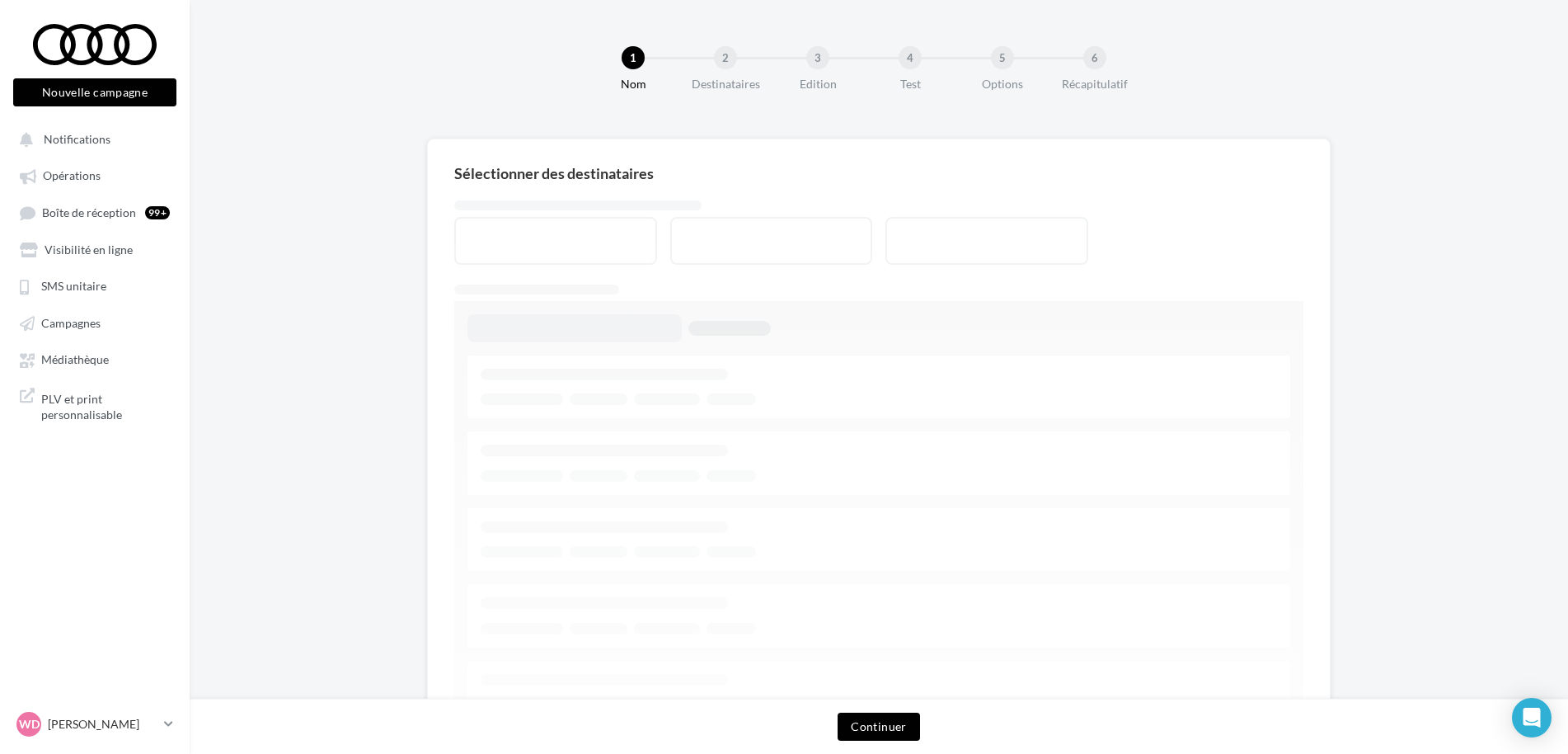
scroll to position [108, 0]
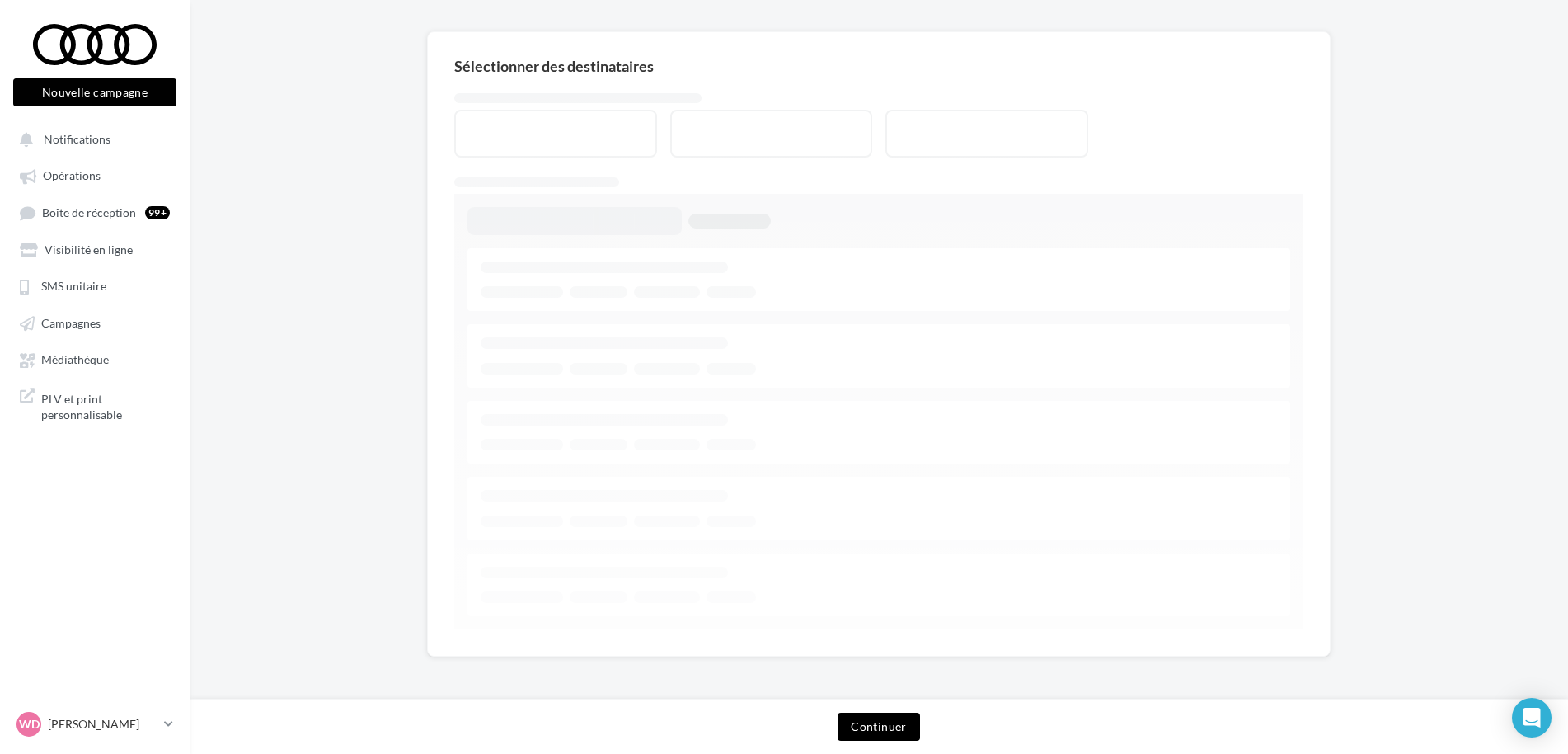
click at [878, 727] on button "Continuer" at bounding box center [878, 727] width 82 height 28
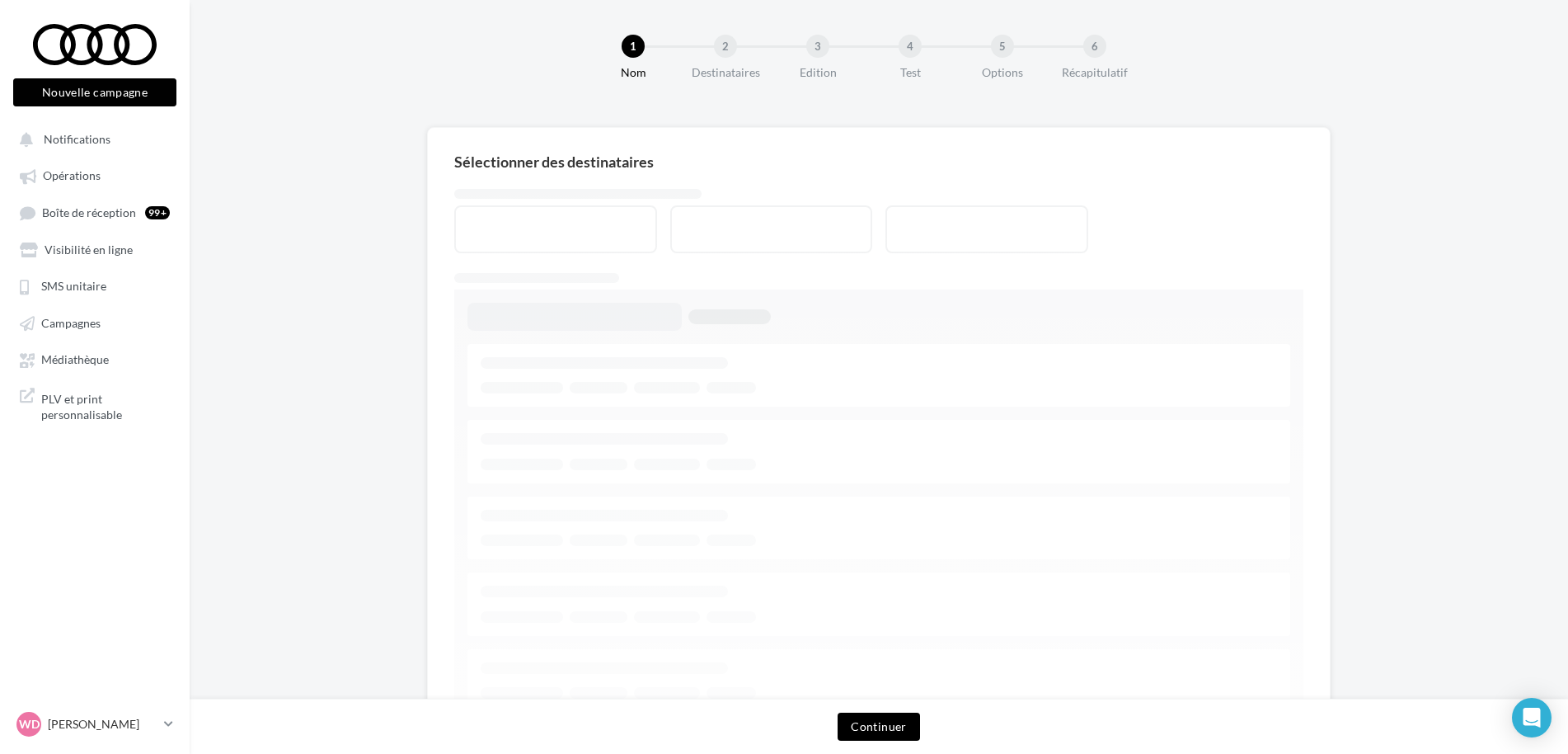
scroll to position [0, 0]
click at [726, 61] on div "2" at bounding box center [726, 58] width 23 height 23
click at [817, 62] on div "3" at bounding box center [818, 58] width 23 height 23
click at [874, 726] on button "Continuer" at bounding box center [878, 727] width 82 height 28
click at [891, 724] on button "Continuer" at bounding box center [878, 727] width 82 height 28
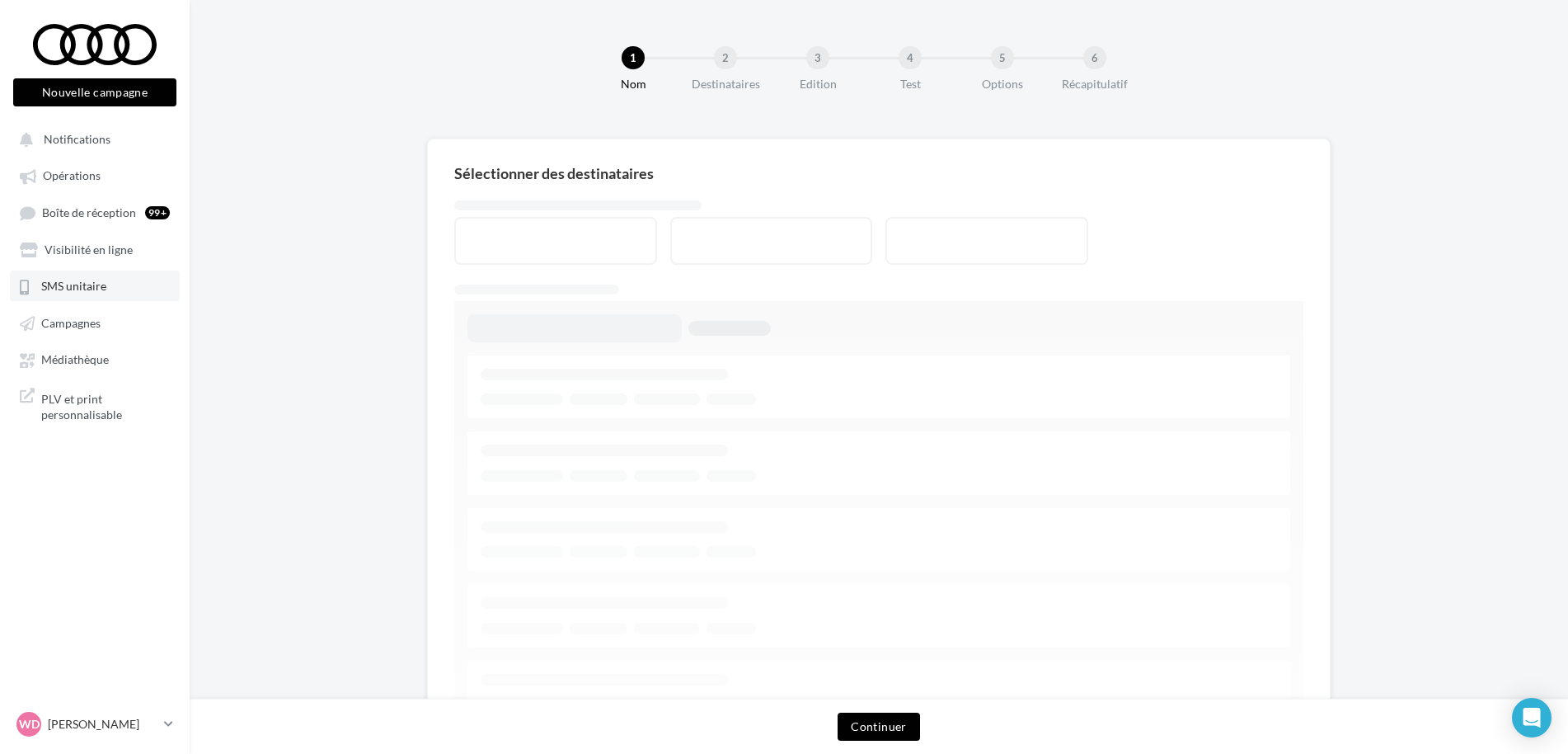
click at [62, 280] on span "SMS unitaire" at bounding box center [74, 286] width 65 height 14
click at [68, 285] on span "SMS unitaire" at bounding box center [74, 286] width 65 height 14
click at [54, 282] on span "SMS unitaire" at bounding box center [74, 286] width 65 height 14
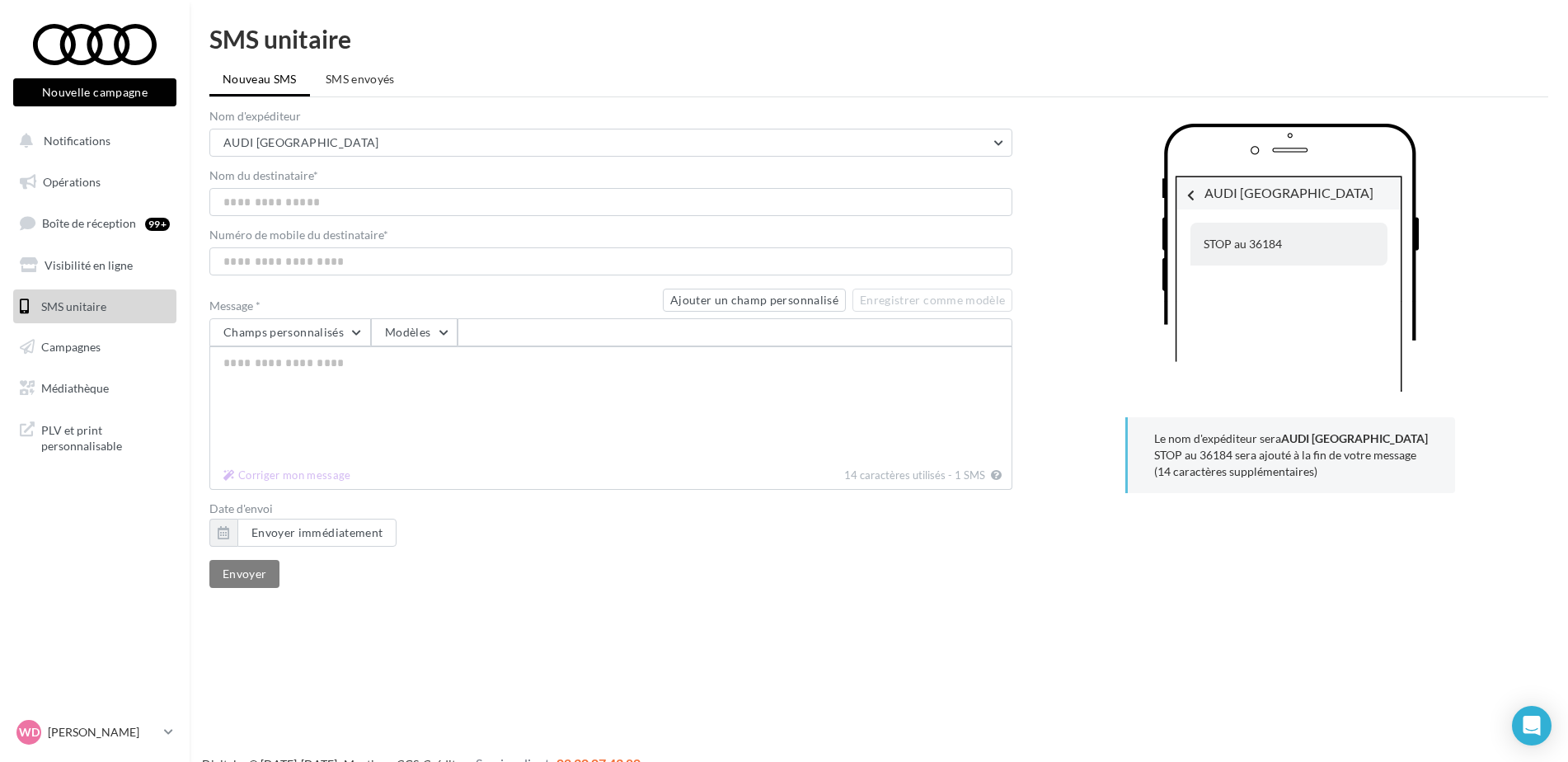
click at [1038, 291] on div "AUDI NANTES STOP au 36184" at bounding box center [1290, 263] width 516 height 280
click at [265, 363] on textarea "Message *" at bounding box center [610, 404] width 803 height 115
click at [749, 297] on button "Ajouter un champ personnalisé" at bounding box center [755, 300] width 183 height 23
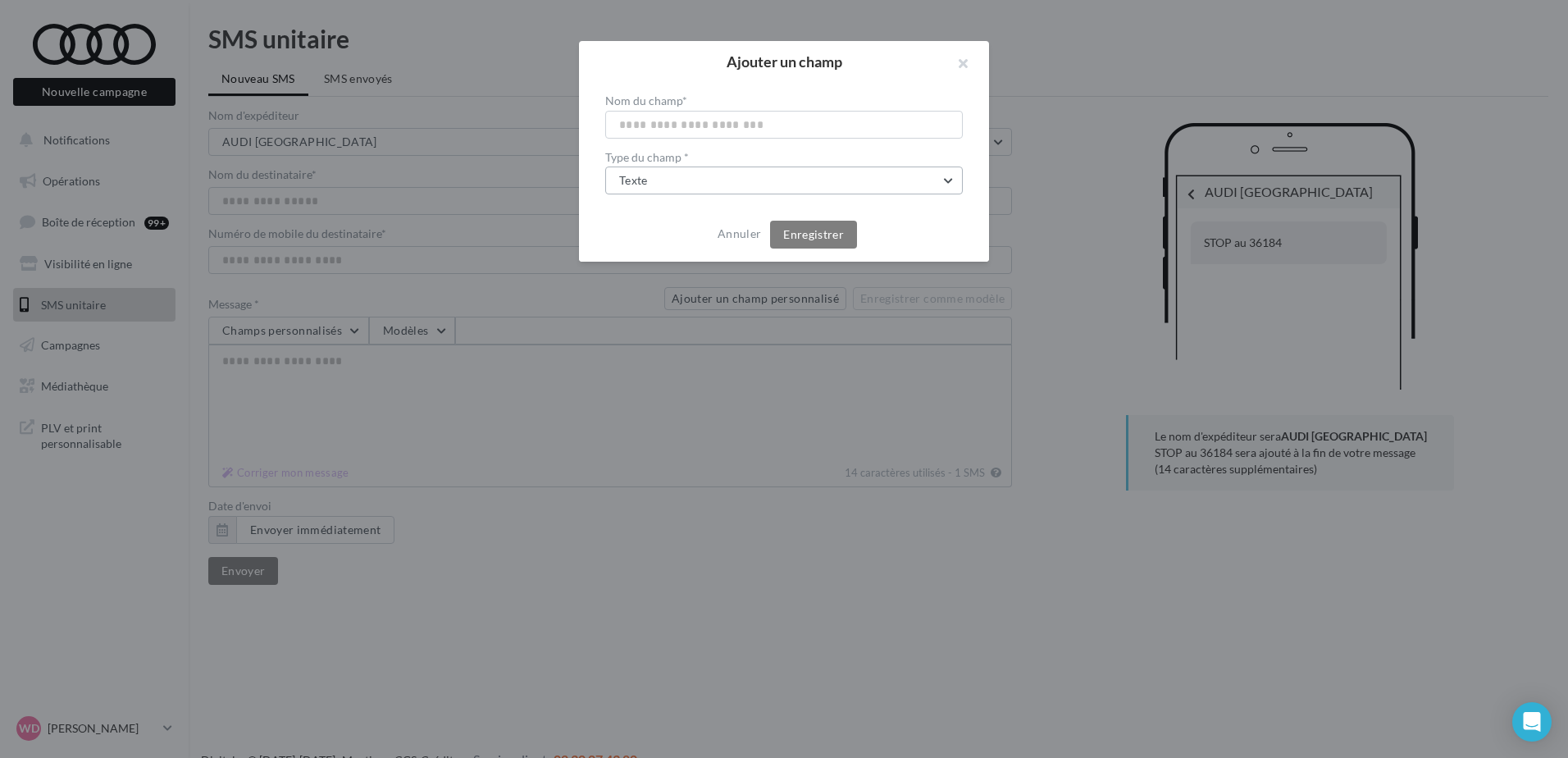
click at [951, 183] on button "Texte" at bounding box center [784, 180] width 358 height 28
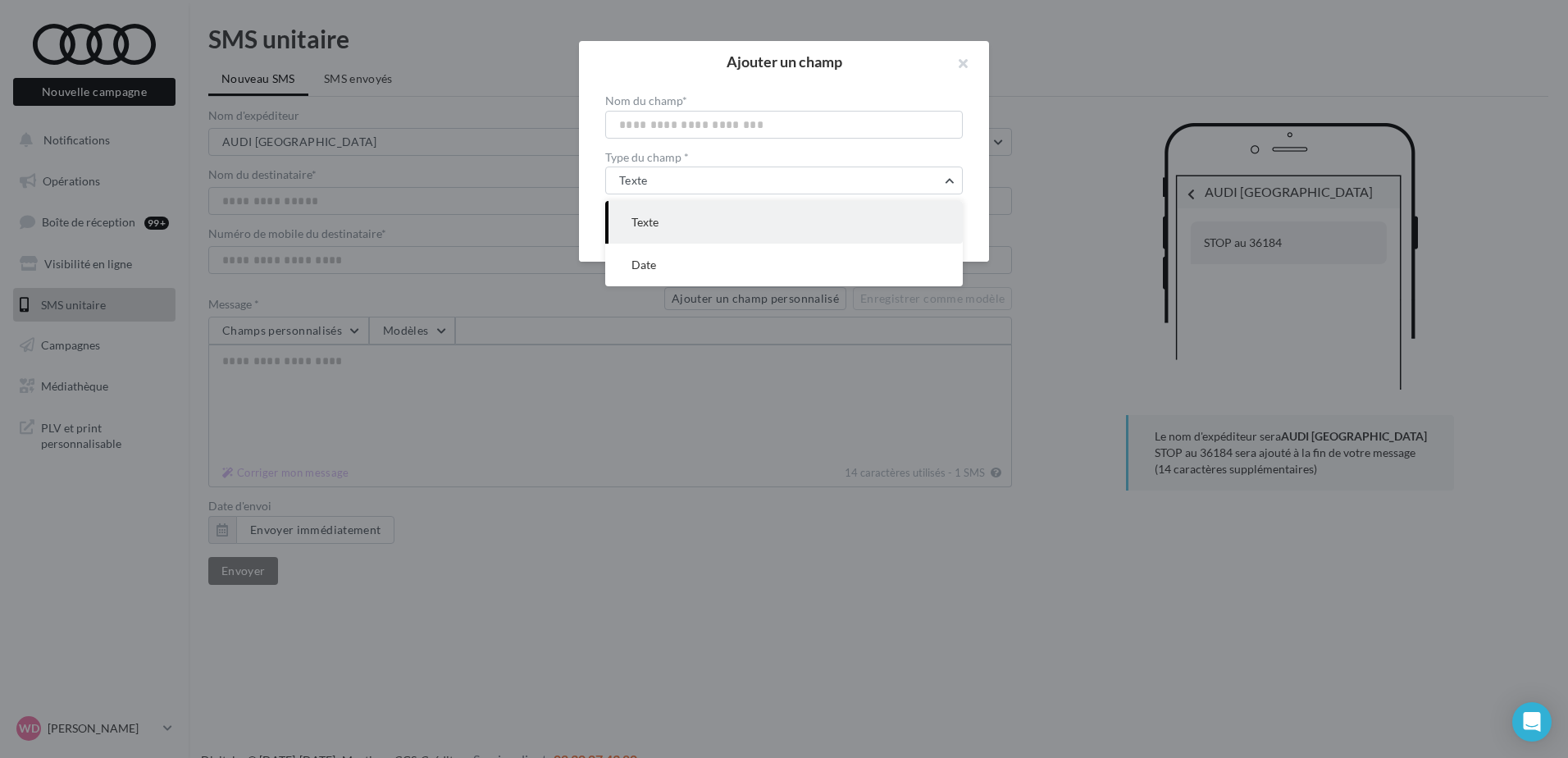
click at [592, 129] on div "Nom du champ * Type du champ * Texte Texte Date" at bounding box center [784, 144] width 410 height 126
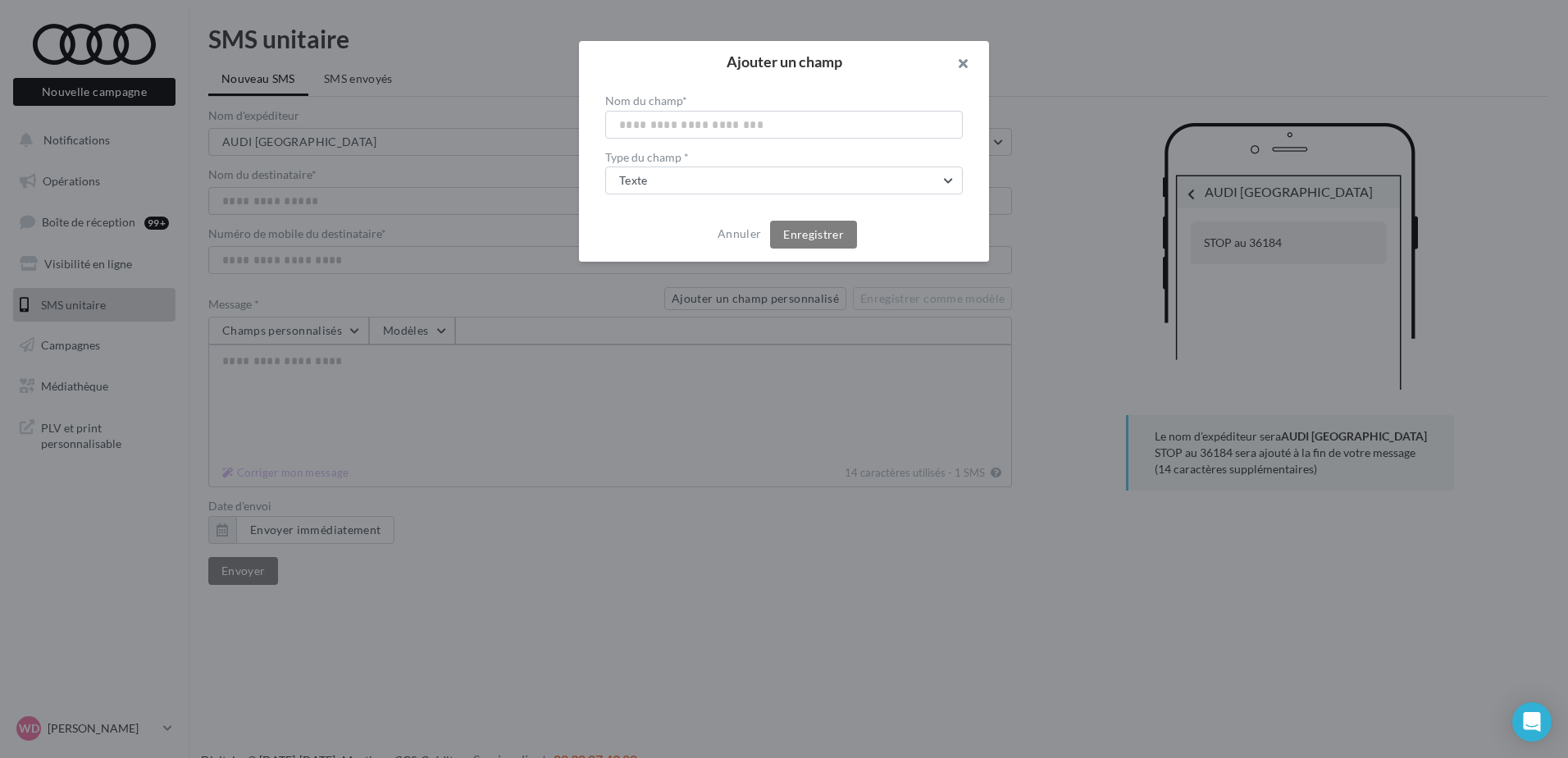
click at [960, 60] on button "button" at bounding box center [956, 66] width 66 height 49
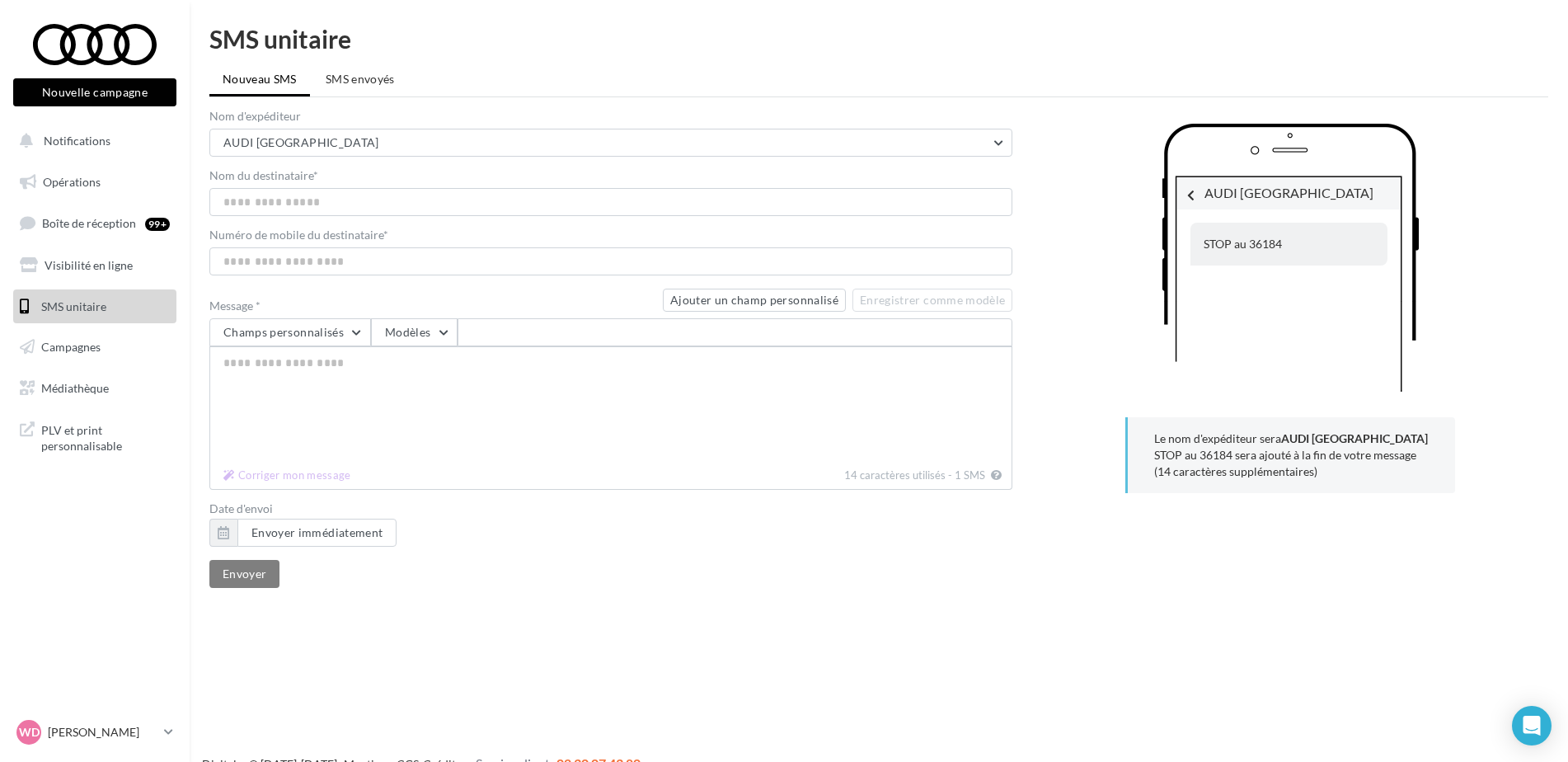
click at [1063, 443] on div "AUDI NANTES STOP au 36184 Le nom d'expéditeur sera AUDI NANTES STOP au 36184 se…" at bounding box center [1290, 351] width 516 height 481
click at [379, 368] on textarea "Message *" at bounding box center [610, 404] width 803 height 115
click at [363, 330] on button "Champs personnalisés" at bounding box center [290, 332] width 161 height 28
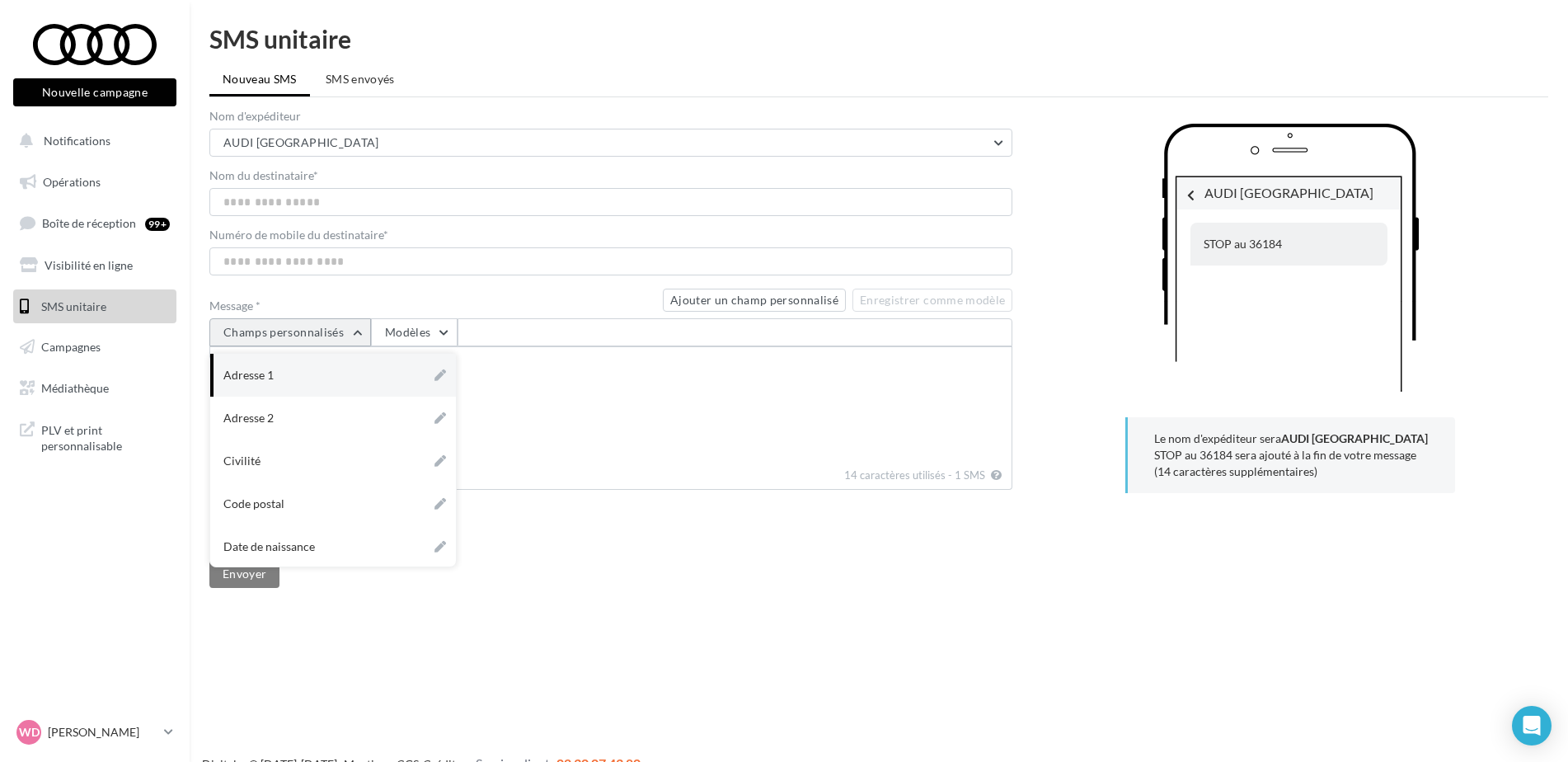
click at [363, 330] on button "Champs personnalisés" at bounding box center [290, 332] width 161 height 28
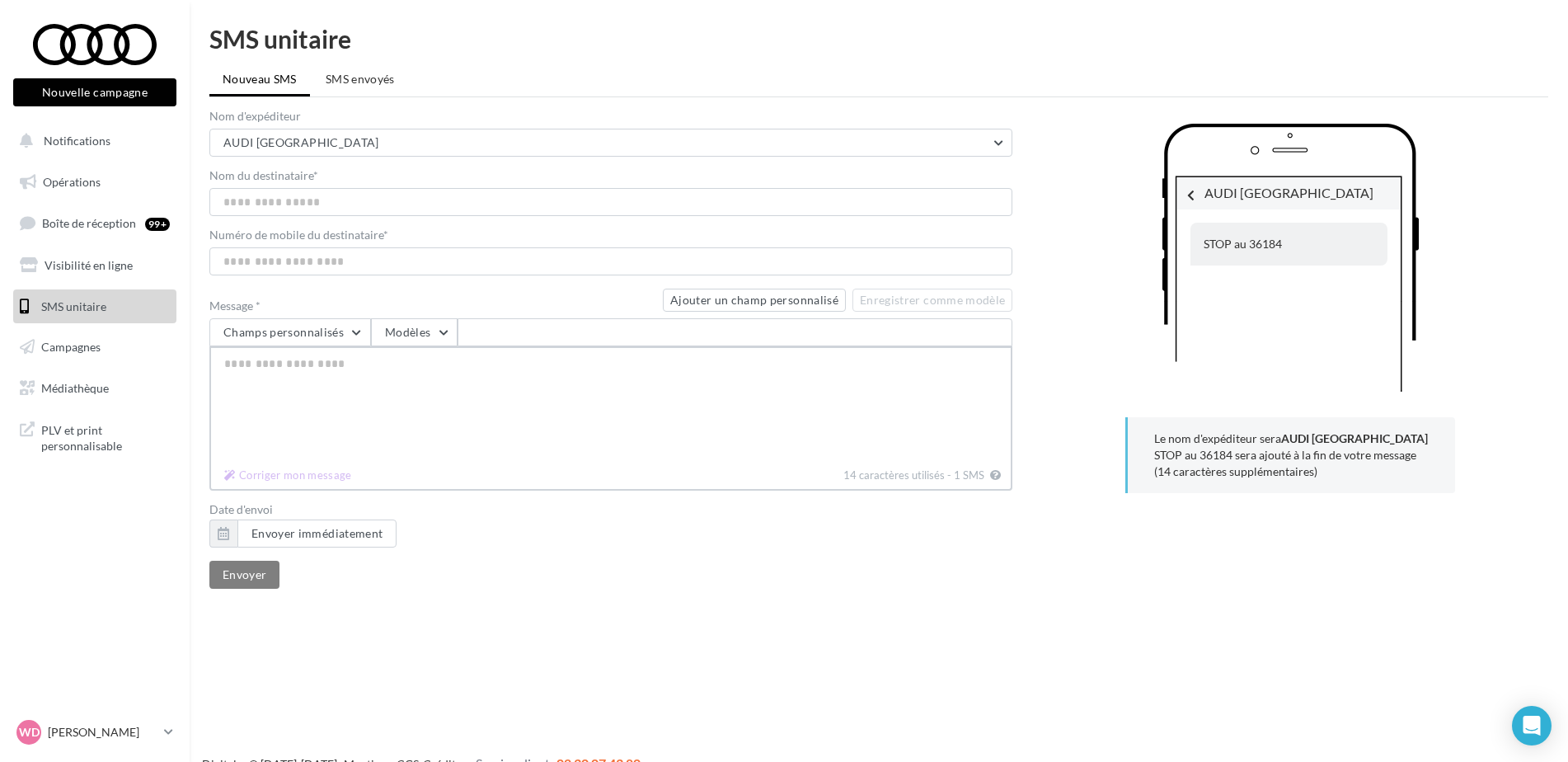
click at [568, 390] on textarea "Message *" at bounding box center [610, 404] width 803 height 115
click at [498, 370] on textarea "Message *" at bounding box center [610, 404] width 803 height 115
click at [75, 345] on span "Campagnes" at bounding box center [71, 346] width 59 height 14
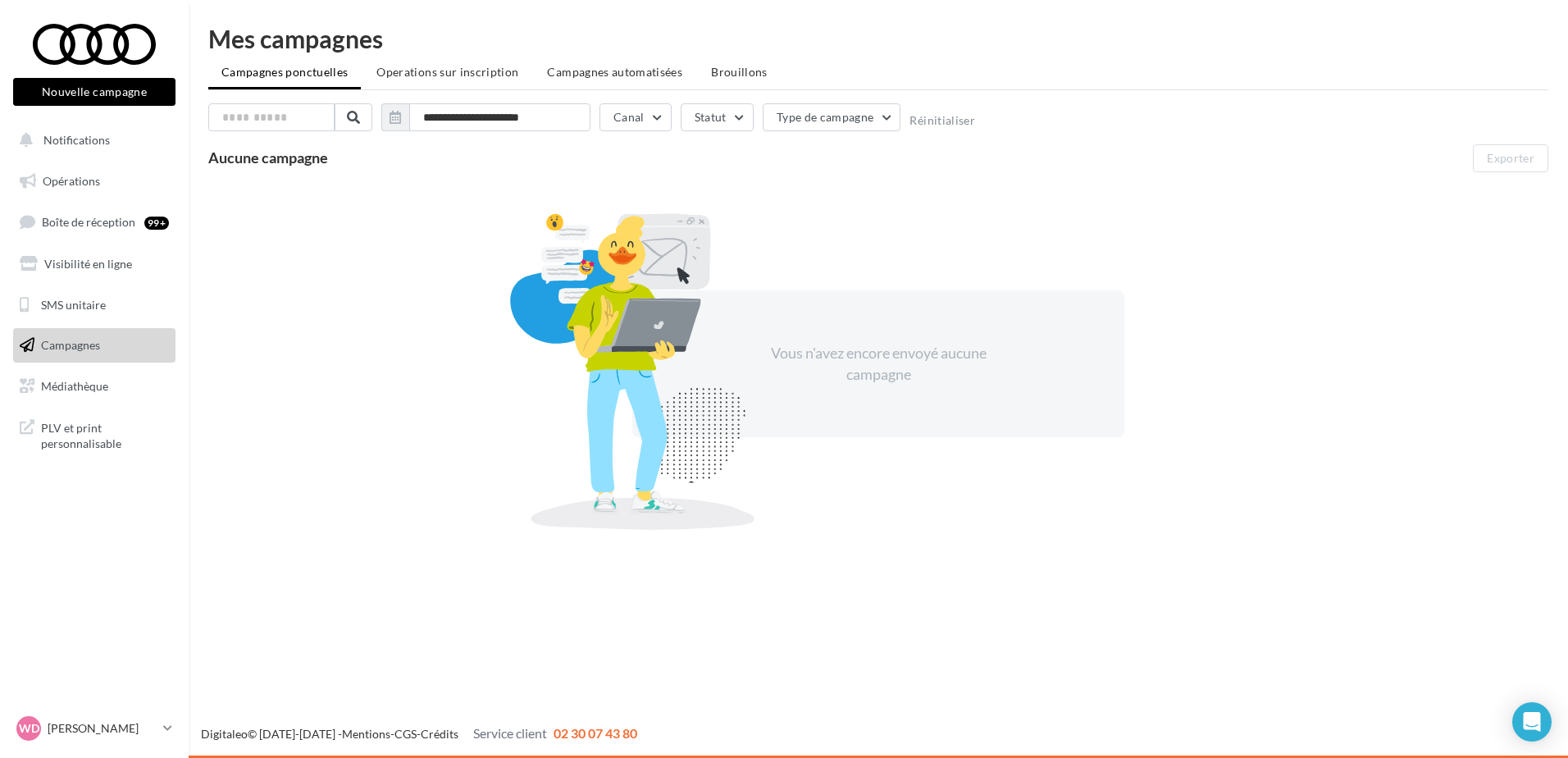
click at [115, 85] on button "Nouvelle campagne" at bounding box center [94, 92] width 162 height 28
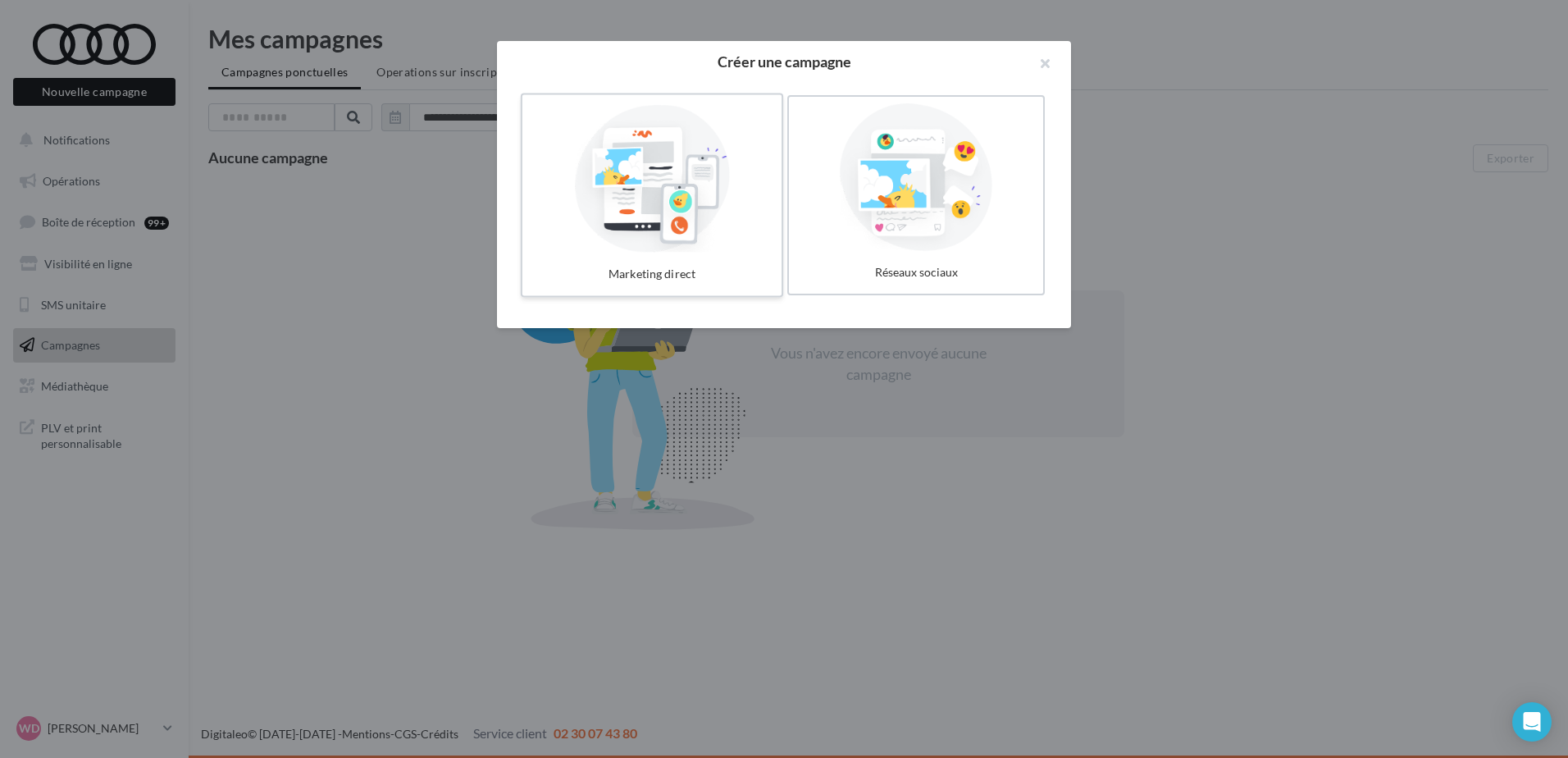
click at [658, 219] on div at bounding box center [652, 176] width 246 height 151
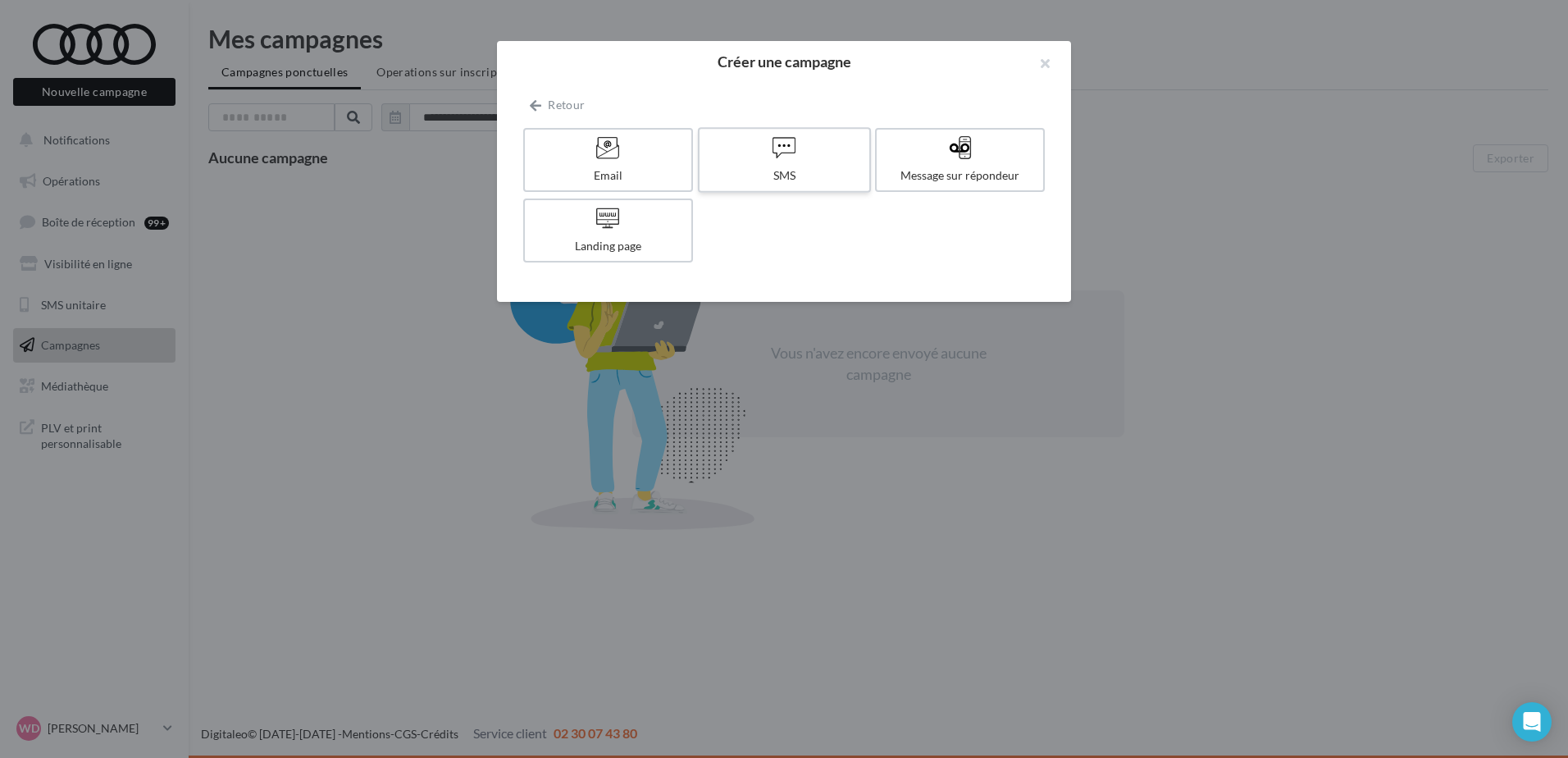
click at [794, 153] on icon at bounding box center [784, 146] width 23 height 23
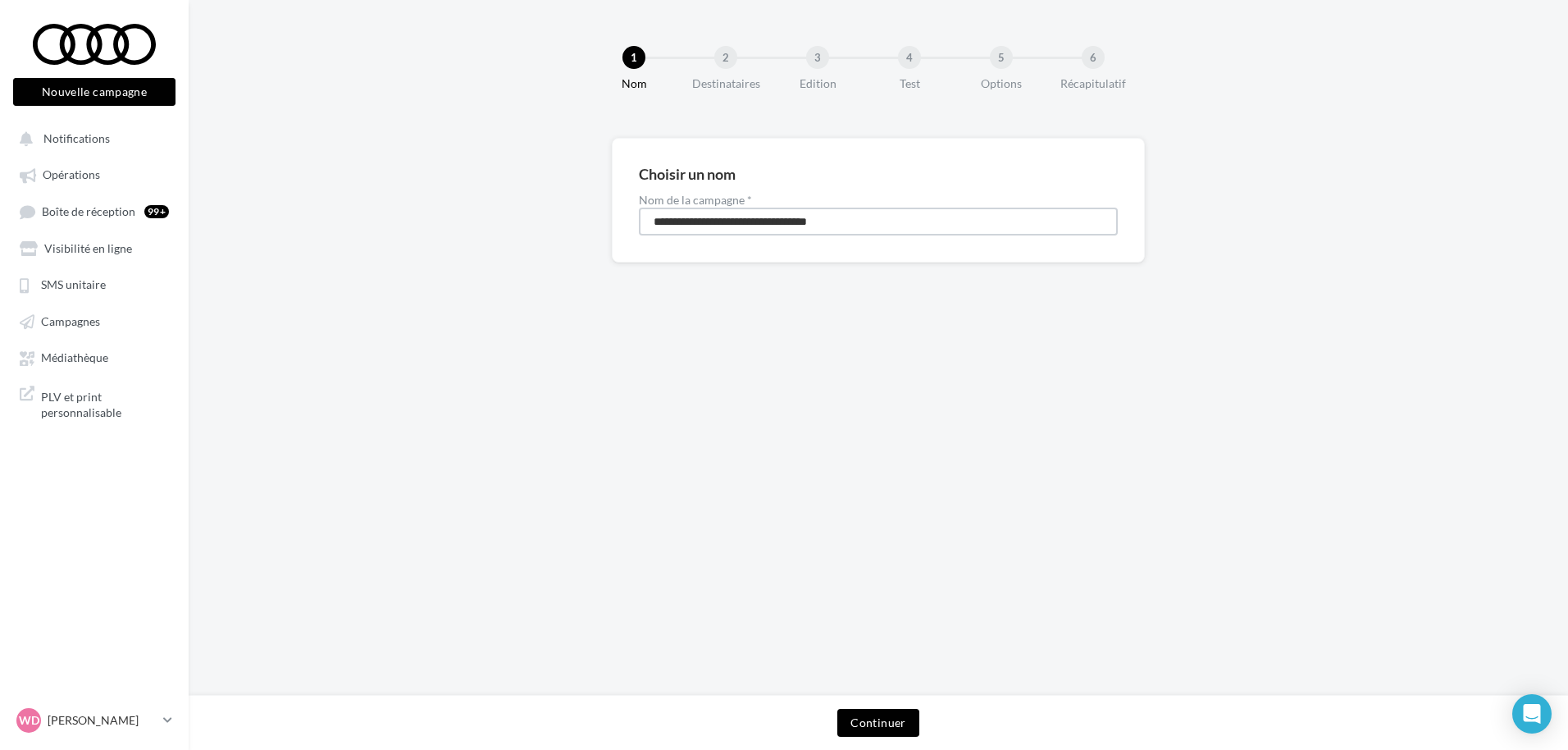
click at [885, 223] on input "**********" at bounding box center [878, 222] width 479 height 28
drag, startPoint x: 915, startPoint y: 224, endPoint x: 549, endPoint y: 242, distance: 366.4
click at [525, 237] on div "**********" at bounding box center [878, 226] width 1379 height 177
type input "**********"
drag, startPoint x: 883, startPoint y: 721, endPoint x: 881, endPoint y: 711, distance: 10.2
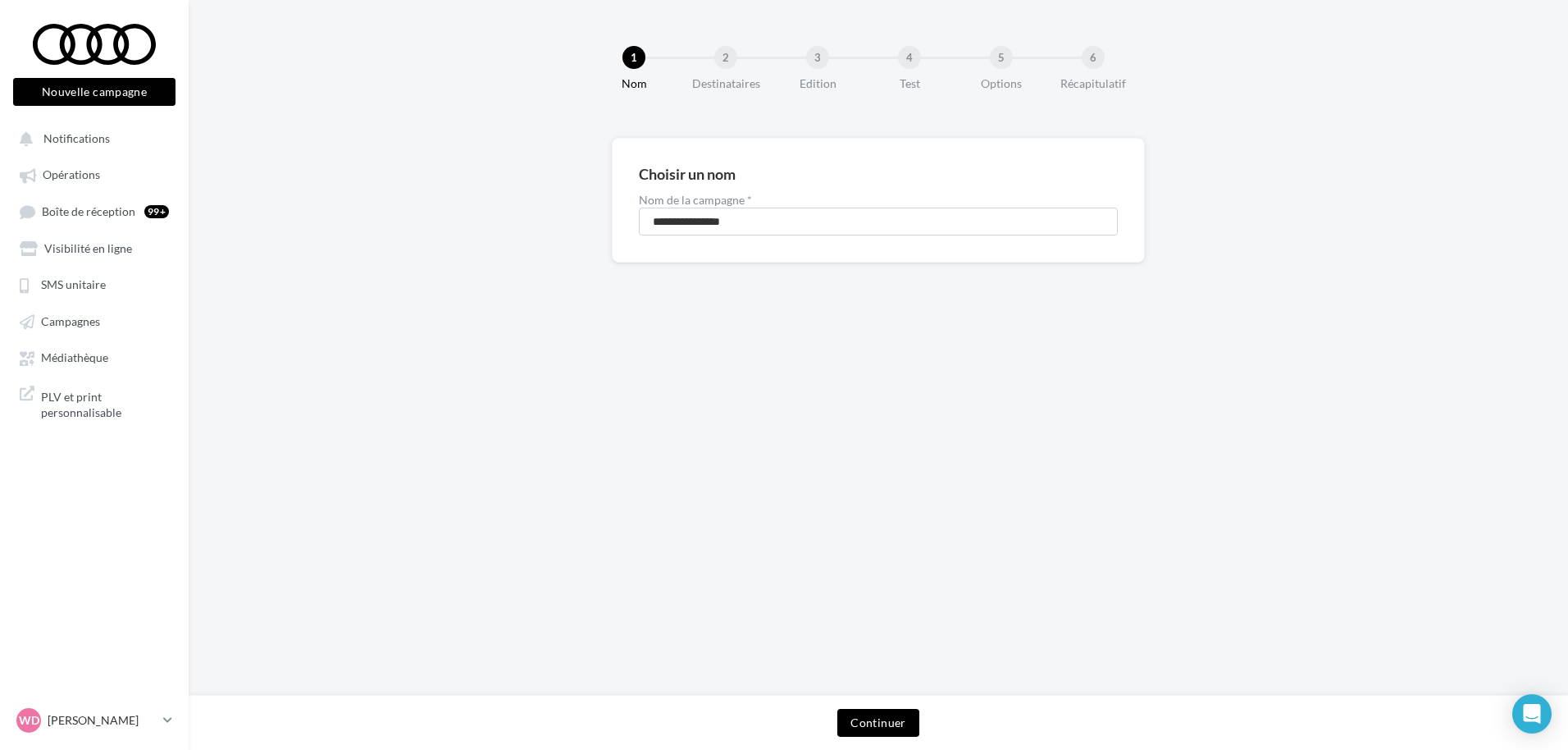
click at [882, 720] on button "Continuer" at bounding box center [877, 723] width 82 height 28
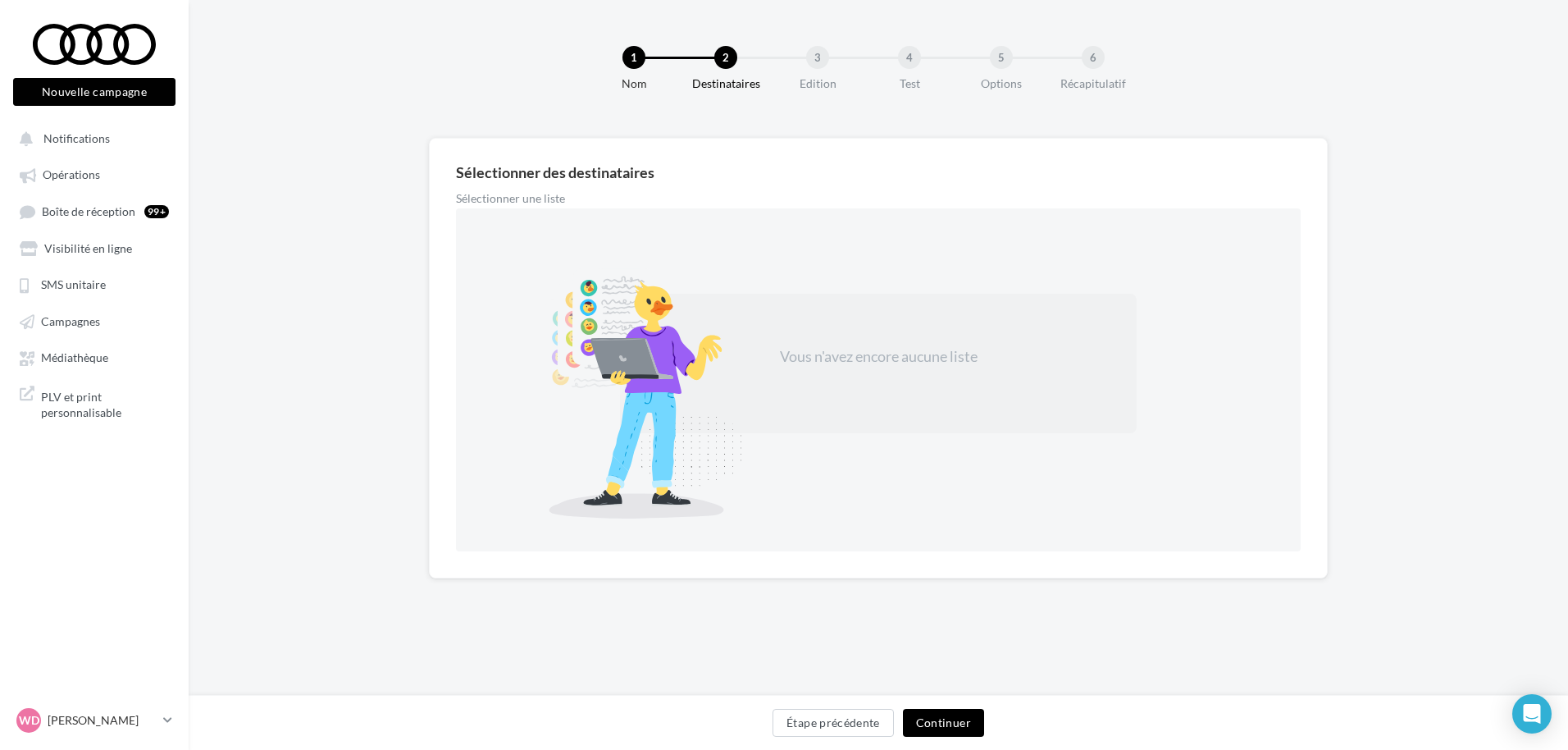
click at [950, 723] on button "Continuer" at bounding box center [943, 723] width 82 height 28
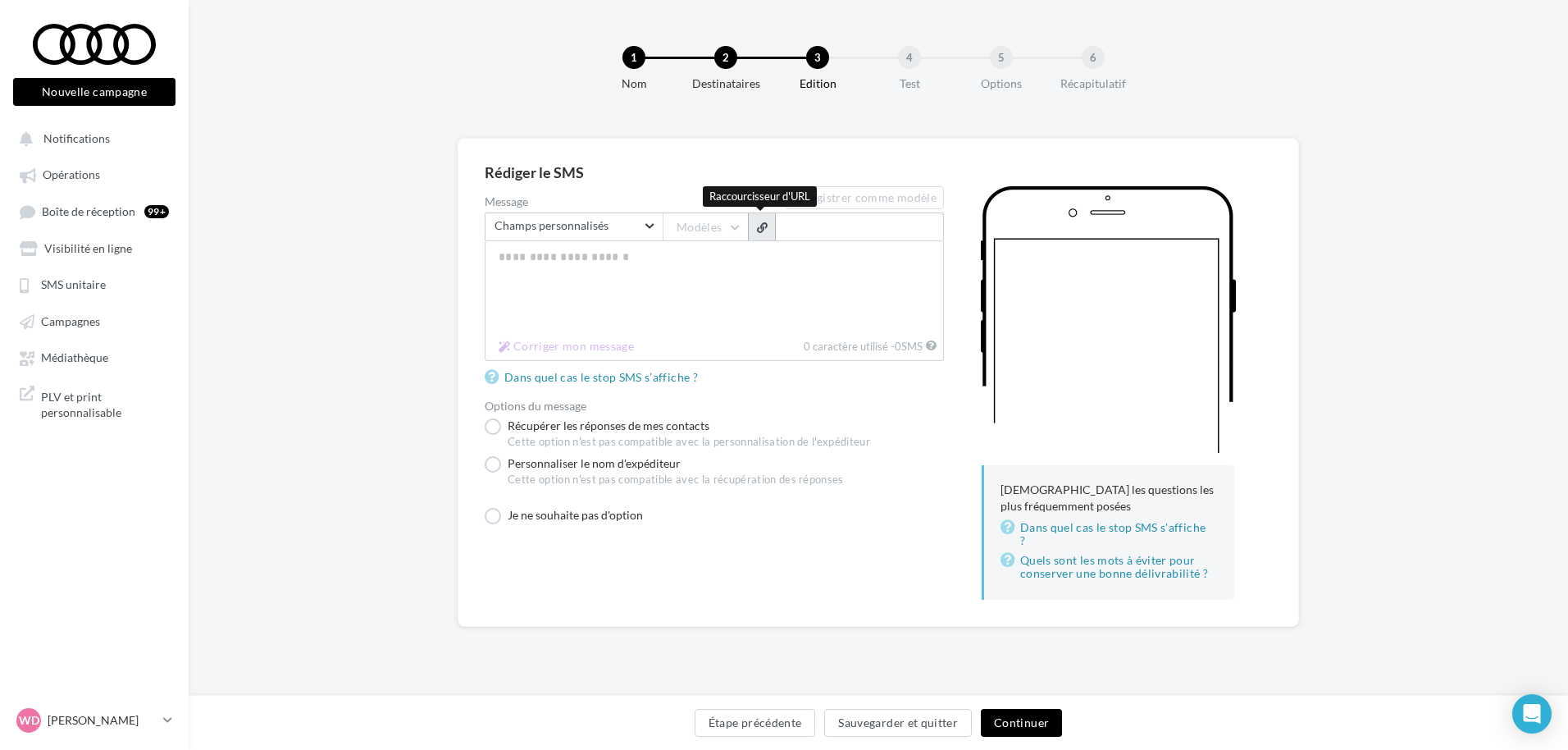
click at [765, 230] on span "button" at bounding box center [762, 227] width 10 height 10
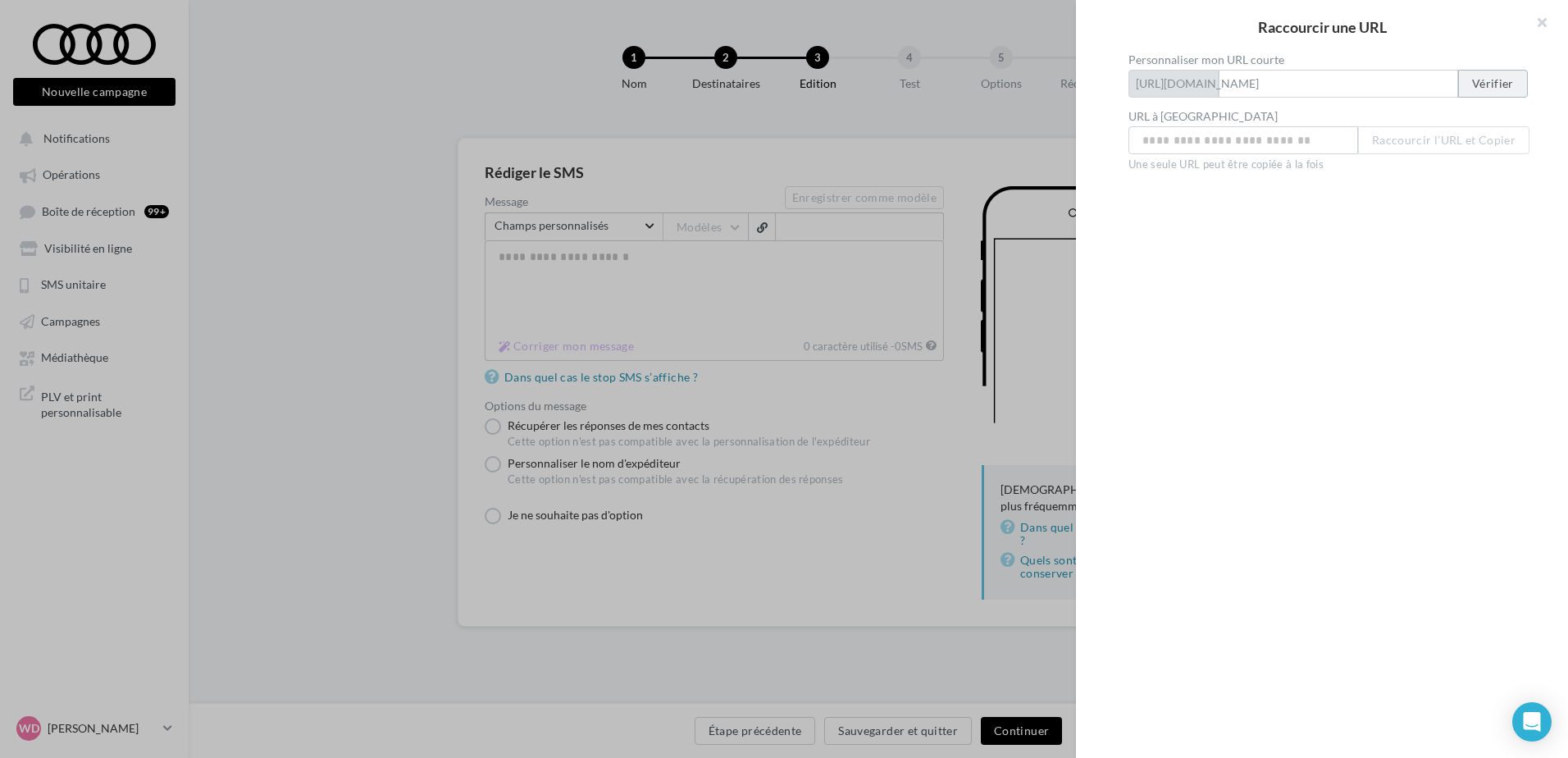
click at [1490, 88] on button "Vérifier" at bounding box center [1493, 83] width 69 height 28
click at [1263, 79] on input "Personnaliser mon URL courte" at bounding box center [1338, 83] width 239 height 28
click at [1204, 140] on input "Personnaliser mon URL courte" at bounding box center [1243, 141] width 230 height 28
click at [1539, 20] on button at bounding box center [1535, 24] width 66 height 49
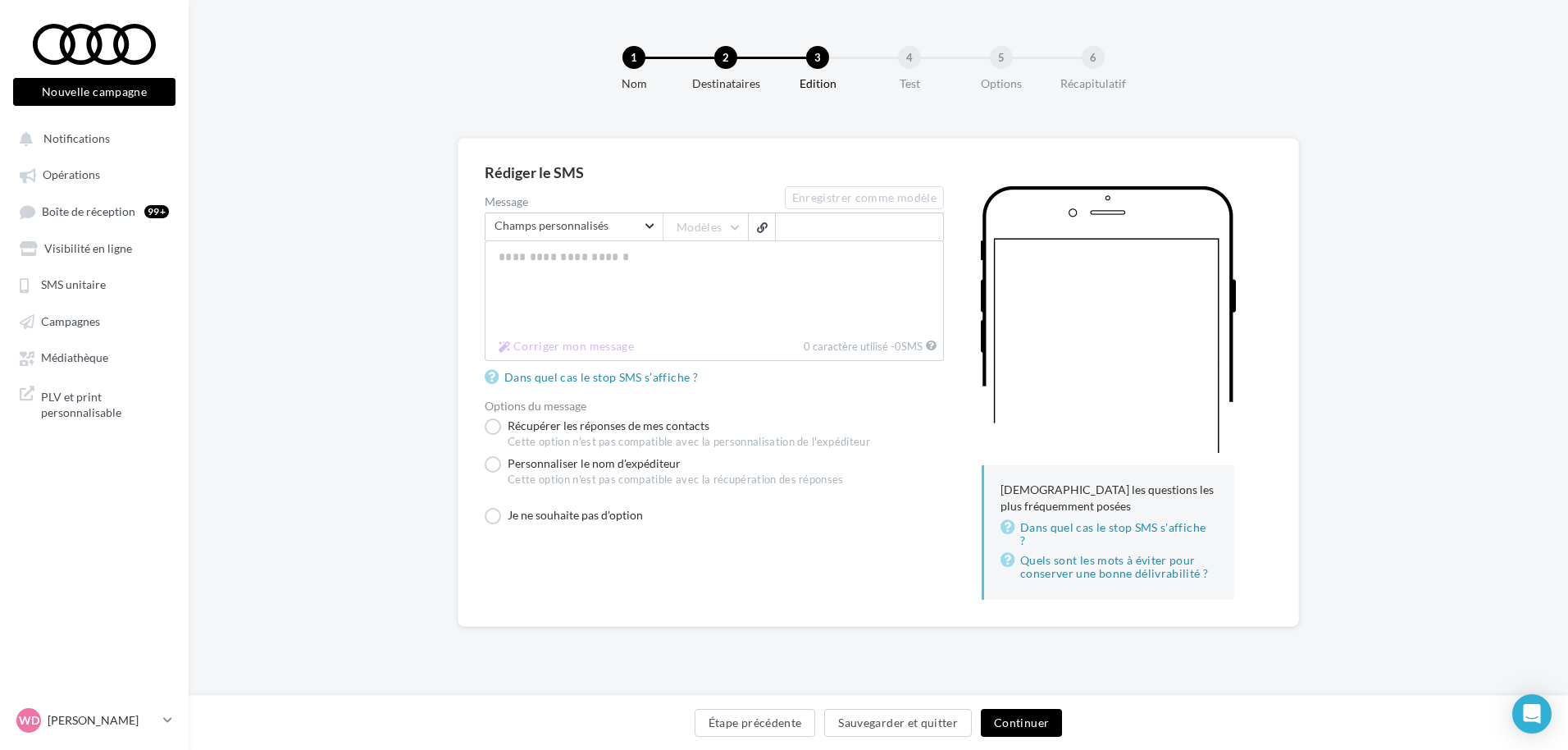
click at [649, 228] on span "Rechercher un champ Champs personnalisés" at bounding box center [574, 226] width 178 height 28
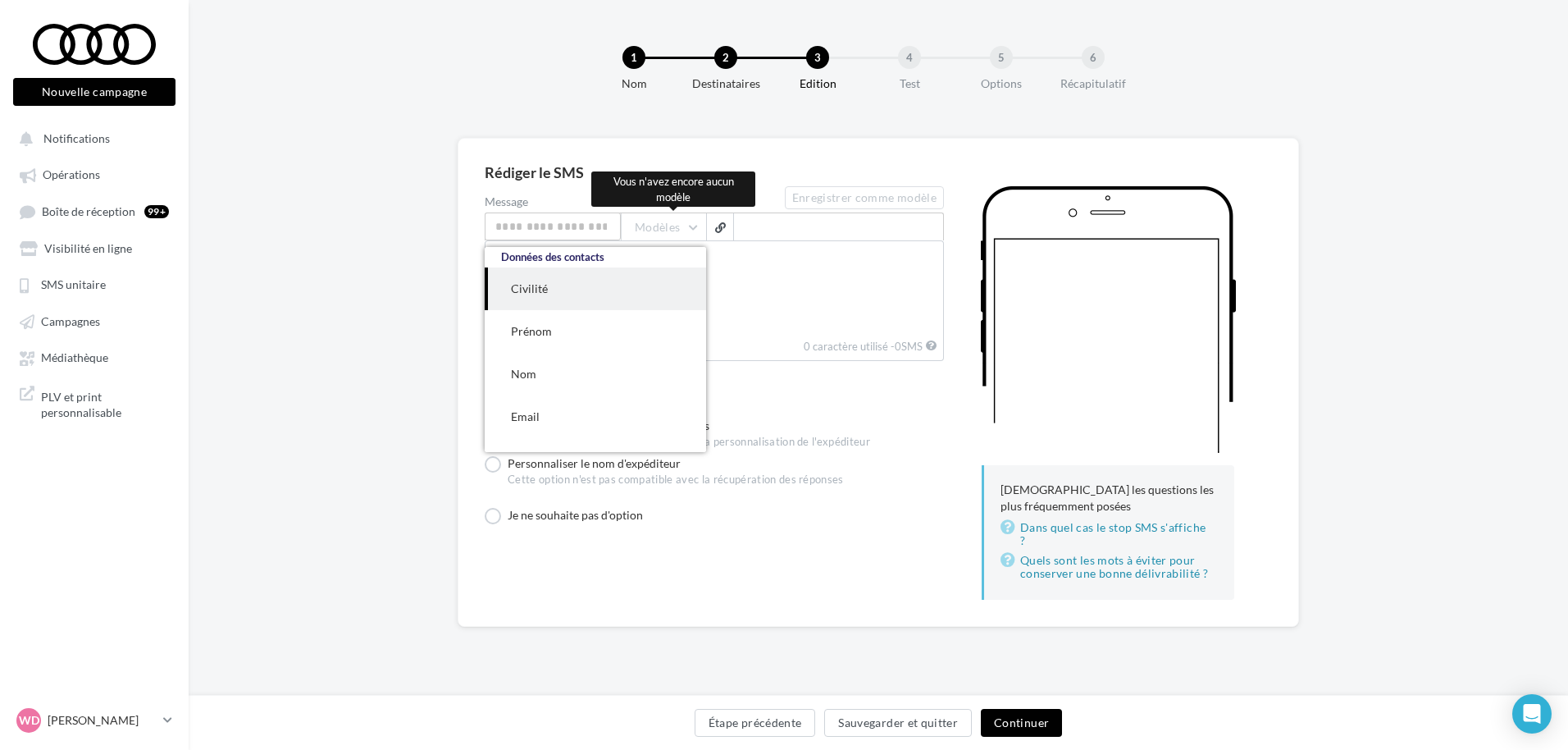
click at [649, 228] on div "Modèles" at bounding box center [663, 226] width 85 height 27
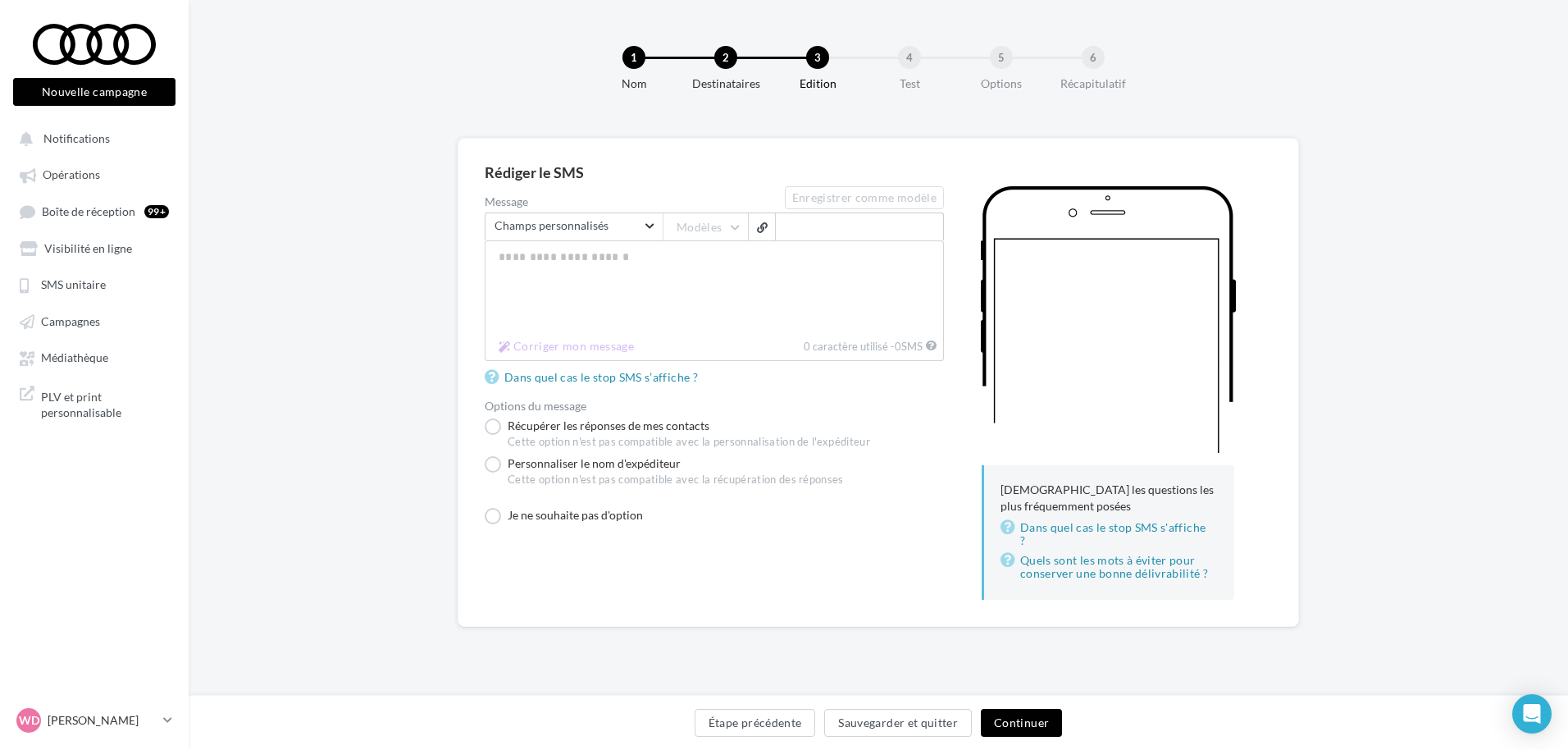
click at [632, 231] on span "Champs personnalisés" at bounding box center [568, 227] width 147 height 20
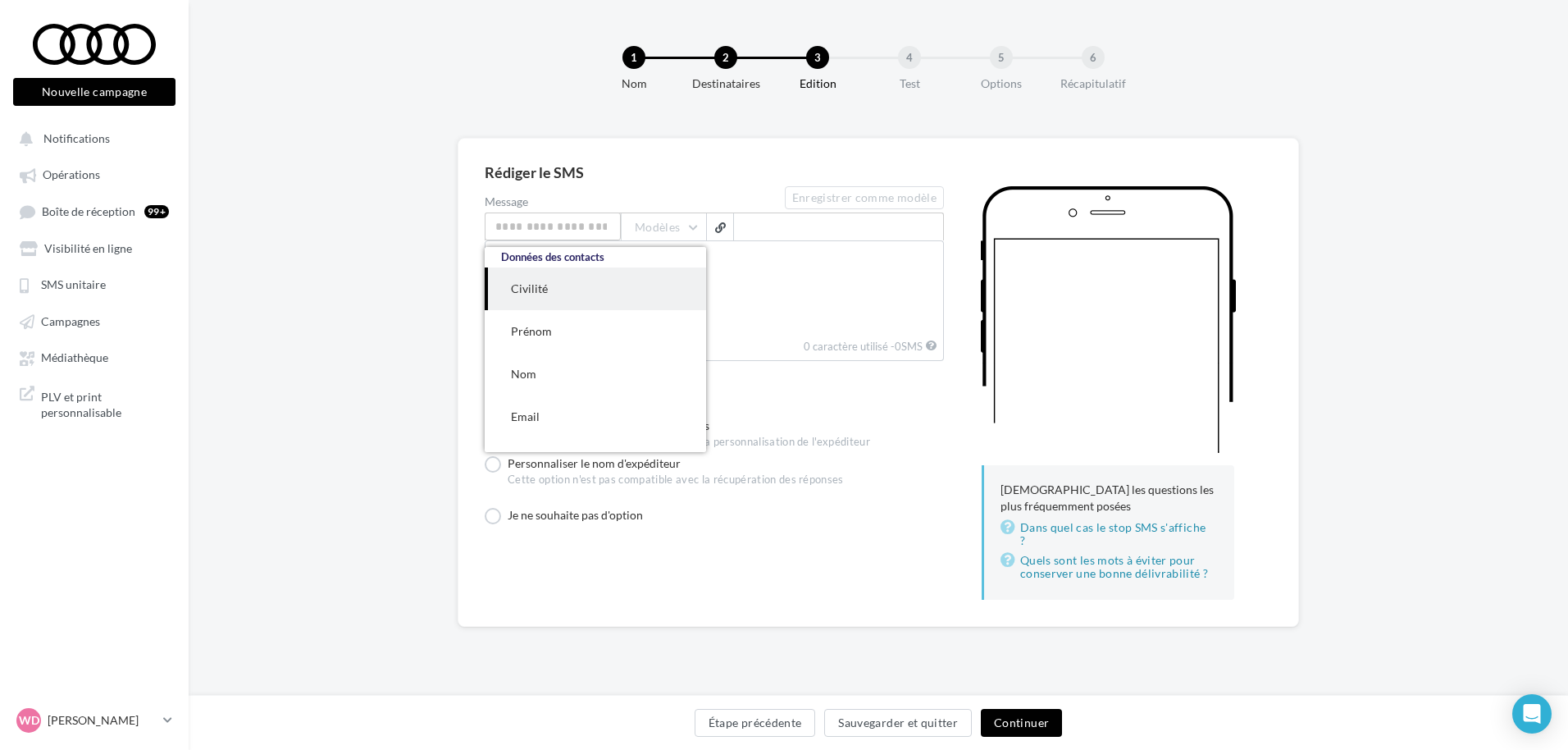
click at [955, 222] on div at bounding box center [1108, 325] width 328 height 279
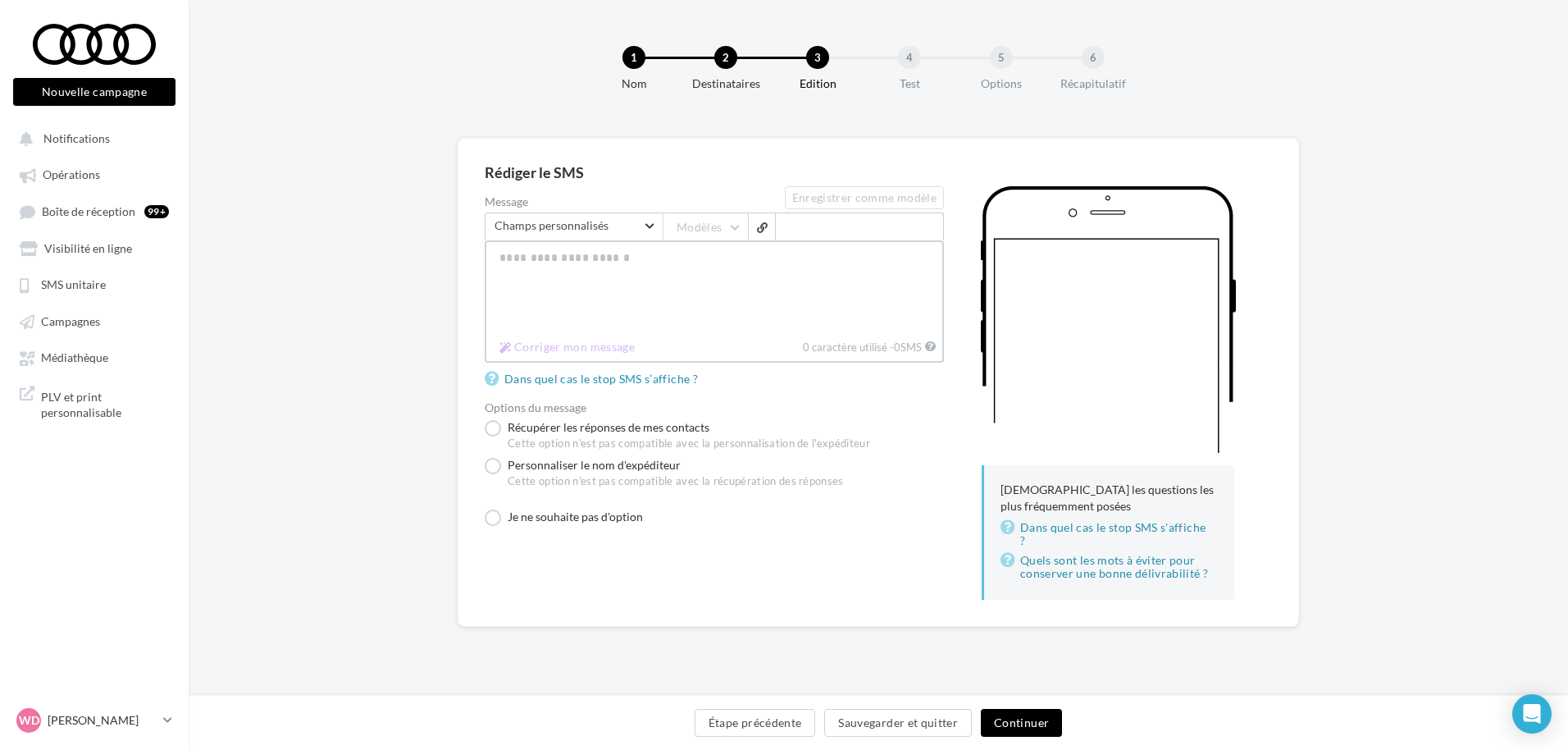
click at [694, 291] on textarea "Message" at bounding box center [714, 287] width 459 height 94
